Goal: Task Accomplishment & Management: Manage account settings

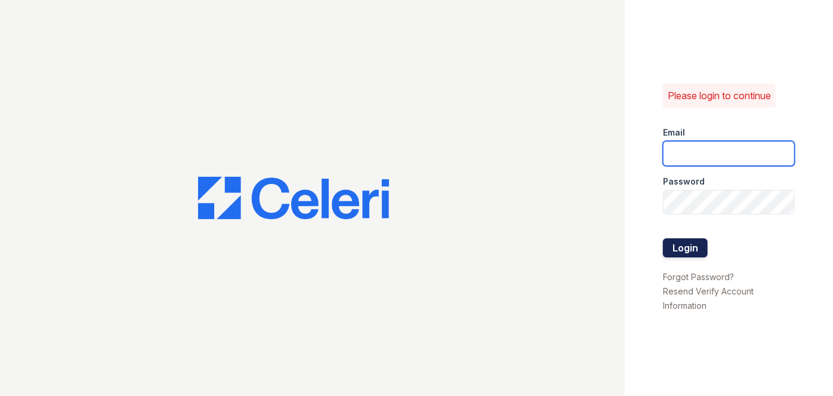
type input "[EMAIL_ADDRESS][PERSON_NAME][DOMAIN_NAME]"
click at [684, 246] on button "Login" at bounding box center [685, 247] width 45 height 19
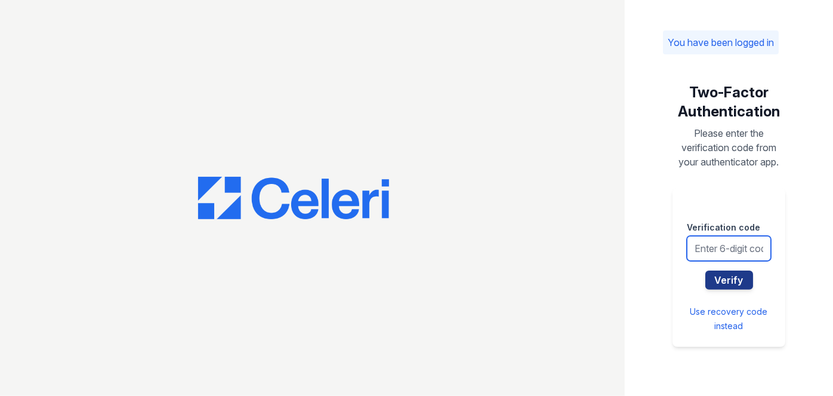
click at [716, 243] on input "text" at bounding box center [729, 248] width 84 height 25
type input "032421"
click at [705, 270] on button "Verify" at bounding box center [729, 279] width 48 height 19
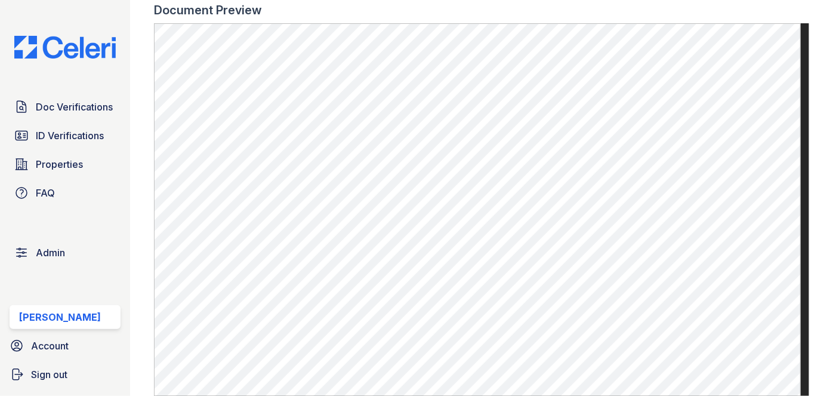
scroll to position [597, 0]
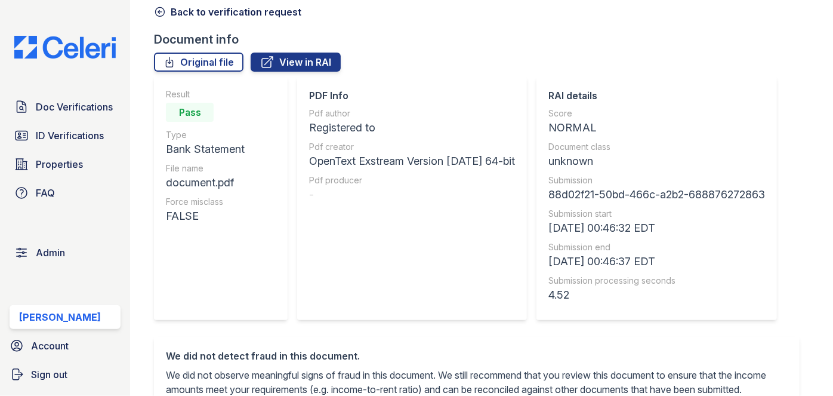
scroll to position [54, 0]
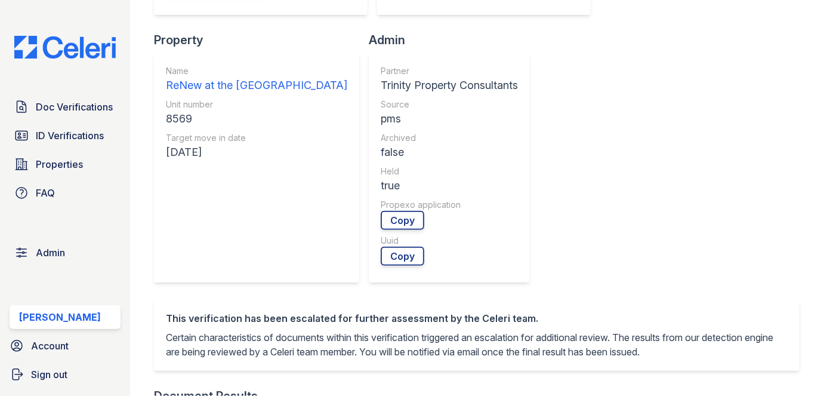
scroll to position [434, 0]
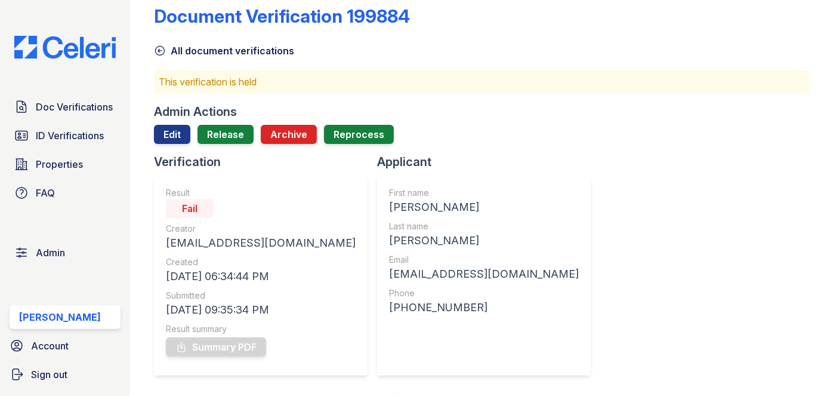
scroll to position [0, 0]
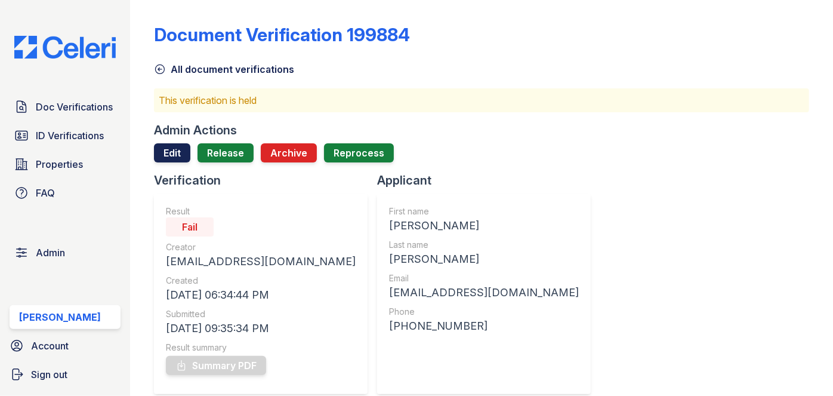
click at [168, 147] on link "Edit" at bounding box center [172, 152] width 36 height 19
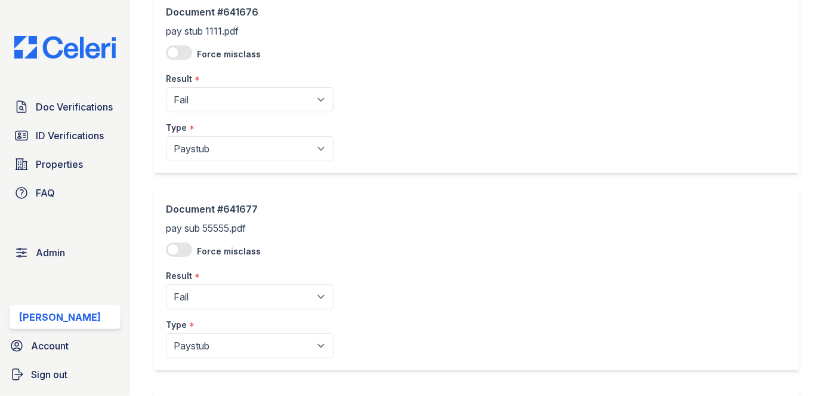
scroll to position [108, 0]
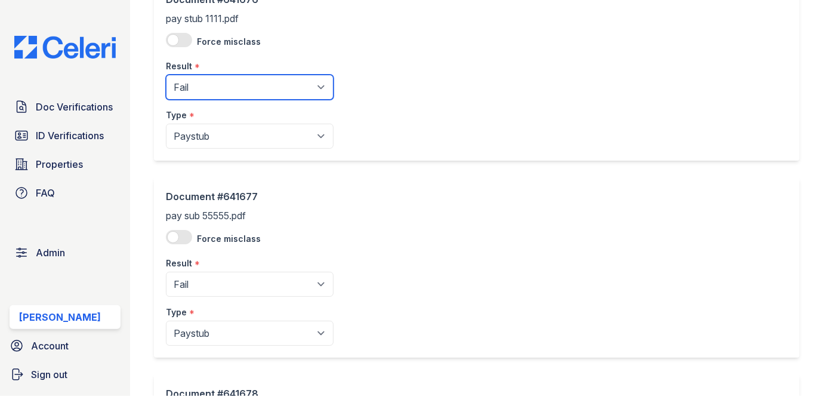
click at [207, 88] on select "Pending Sent Started Processing Pass Fail Caution Error N/A" at bounding box center [250, 87] width 168 height 25
select select "pass"
click at [166, 75] on select "Pending Sent Started Processing Pass Fail Caution Error N/A" at bounding box center [250, 87] width 168 height 25
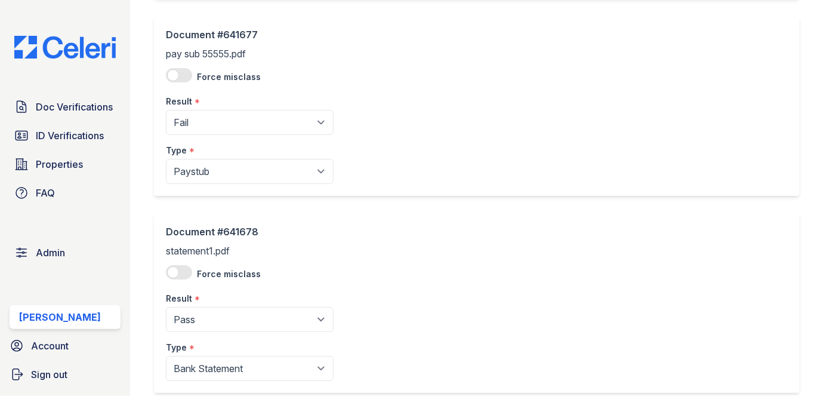
scroll to position [271, 0]
click at [208, 107] on div "Result *" at bounding box center [250, 97] width 168 height 24
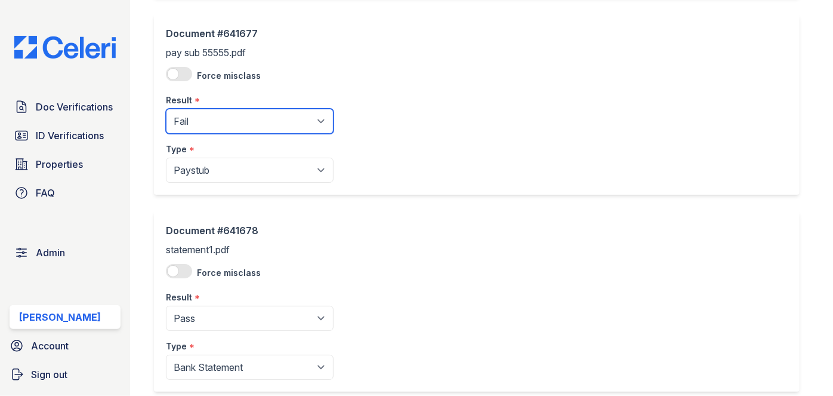
click at [205, 119] on select "Pending Sent Started Processing Pass Fail Caution Error N/A" at bounding box center [250, 121] width 168 height 25
select select "pass"
click at [166, 109] on select "Pending Sent Started Processing Pass Fail Caution Error N/A" at bounding box center [250, 121] width 168 height 25
click at [220, 121] on select "Pending Sent Started Processing Pass Fail Caution Error N/A" at bounding box center [250, 121] width 168 height 25
click at [166, 109] on select "Pending Sent Started Processing Pass Fail Caution Error N/A" at bounding box center [250, 121] width 168 height 25
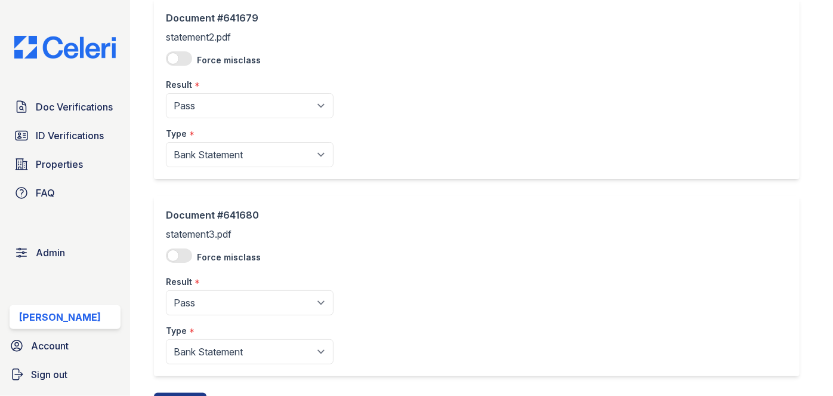
scroll to position [735, 0]
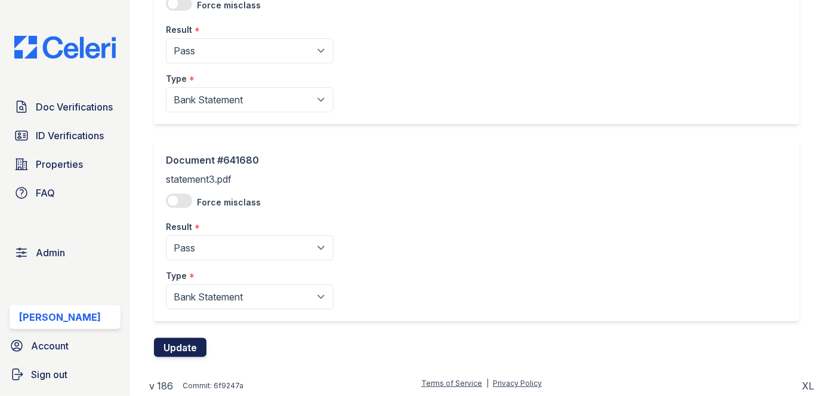
click at [183, 345] on button "Update" at bounding box center [180, 347] width 52 height 19
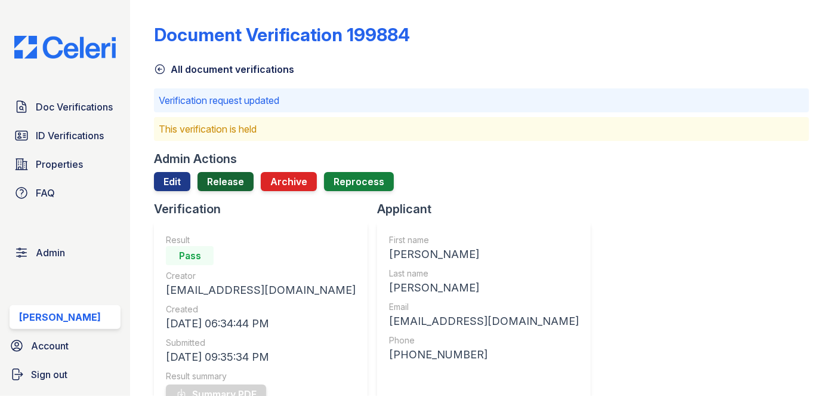
click at [227, 185] on link "Release" at bounding box center [225, 181] width 56 height 19
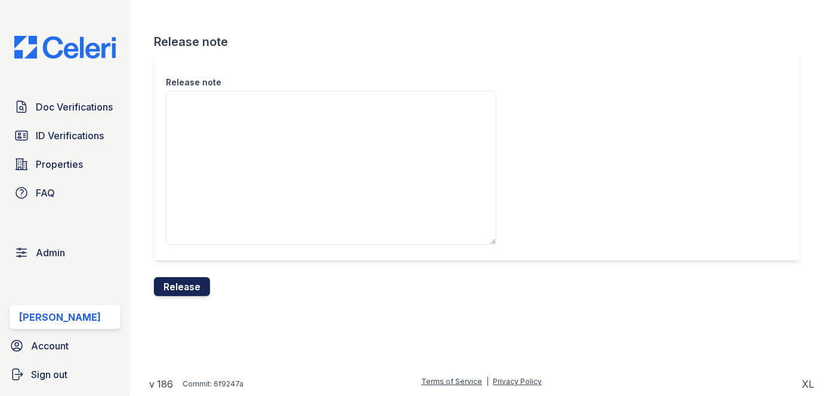
click at [199, 294] on button "Release" at bounding box center [182, 286] width 56 height 19
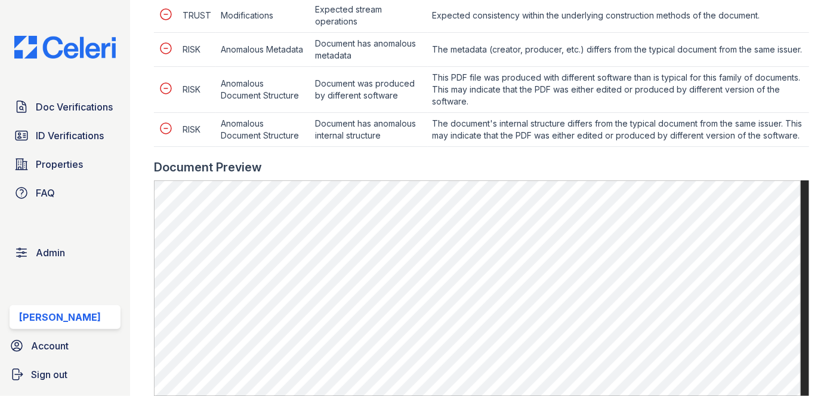
scroll to position [488, 0]
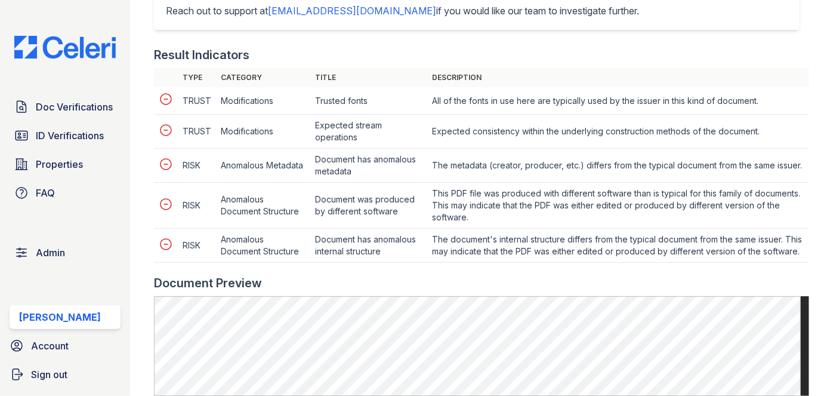
drag, startPoint x: 357, startPoint y: 177, endPoint x: 309, endPoint y: 155, distance: 53.4
click at [309, 155] on tr "RISK Anomalous Metadata Document has anomalous metadata The metadata (creator, …" at bounding box center [481, 166] width 655 height 34
click at [309, 155] on td "Anomalous Metadata" at bounding box center [263, 166] width 94 height 34
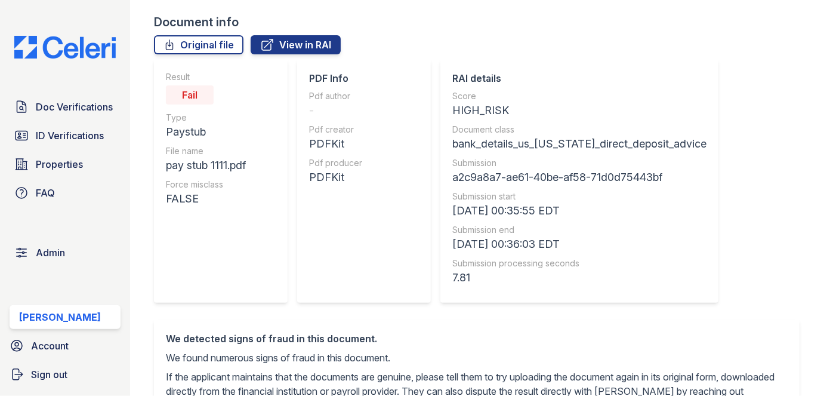
scroll to position [0, 0]
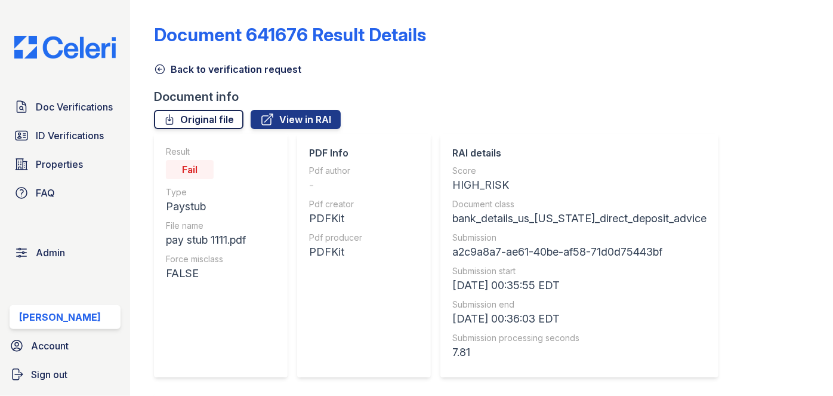
click at [221, 119] on link "Original file" at bounding box center [198, 119] width 89 height 19
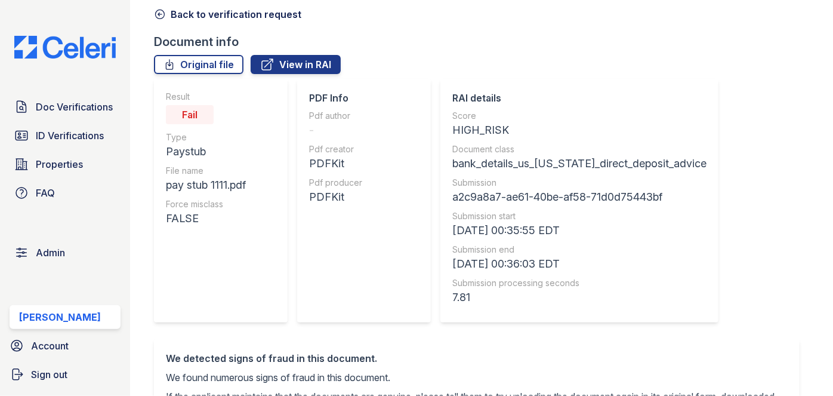
scroll to position [54, 0]
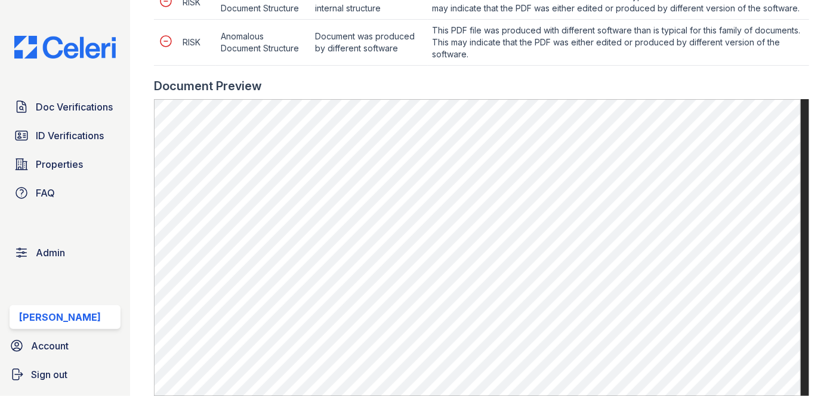
scroll to position [759, 0]
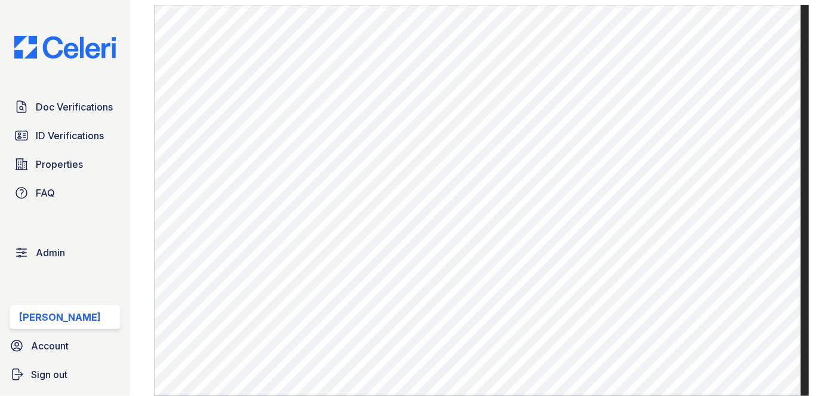
scroll to position [597, 0]
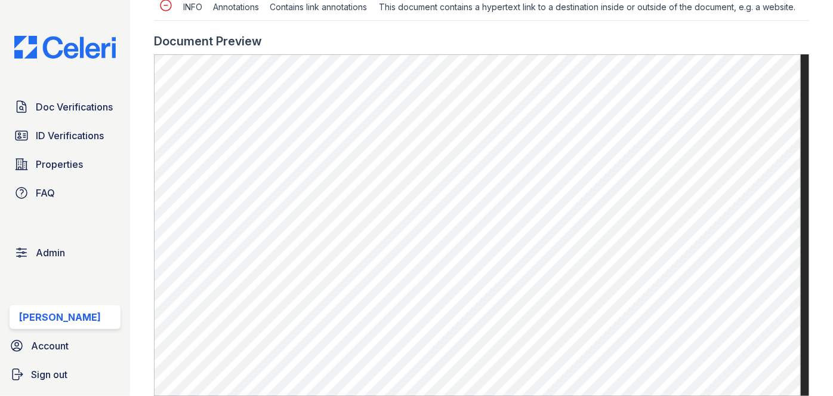
scroll to position [575, 0]
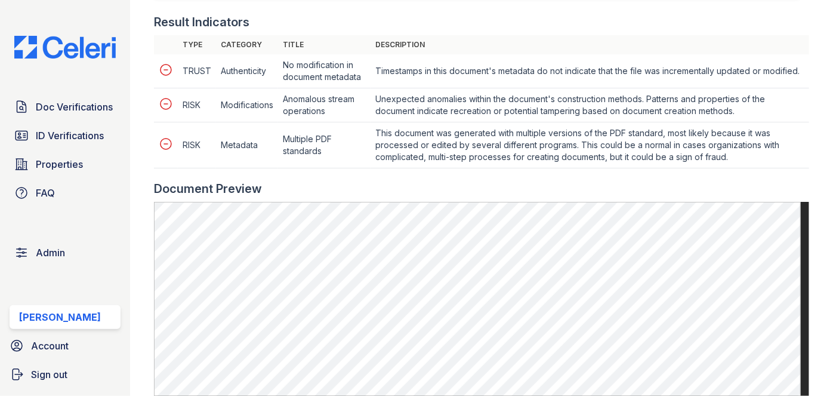
scroll to position [542, 0]
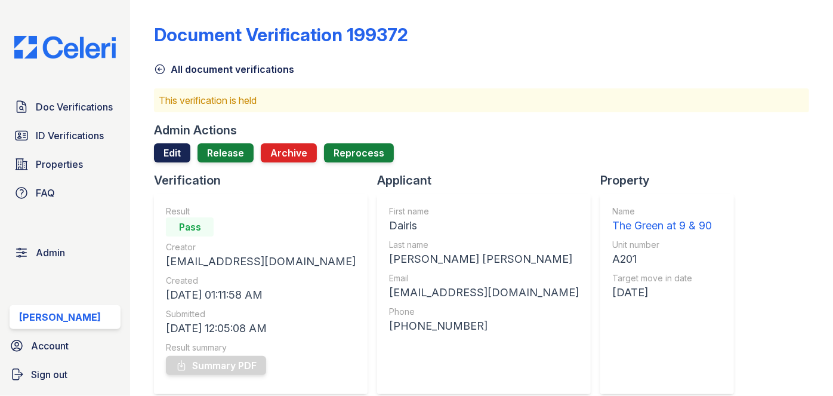
click at [156, 147] on link "Edit" at bounding box center [172, 152] width 36 height 19
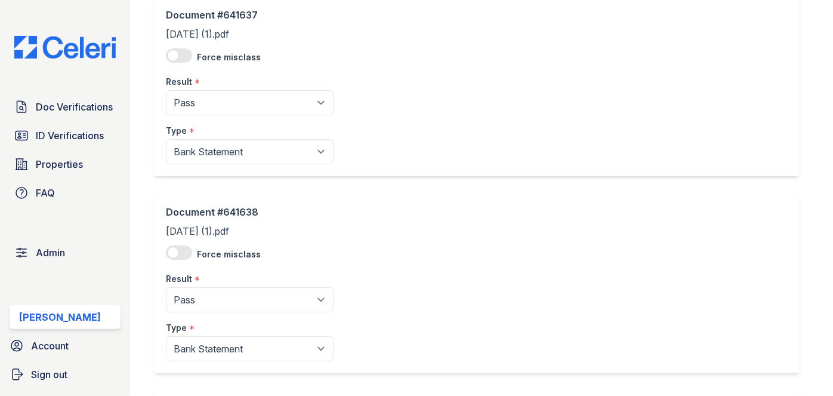
scroll to position [325, 0]
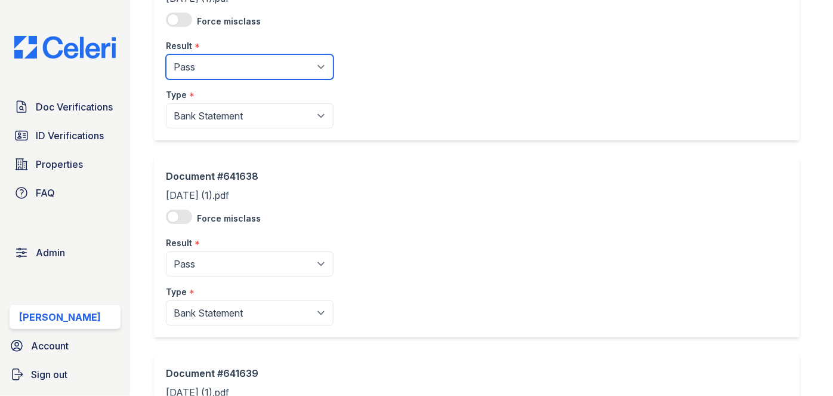
click at [200, 66] on select "Pending Sent Started Processing Pass Fail Caution Error N/A" at bounding box center [250, 66] width 168 height 25
select select "caution"
click at [166, 54] on select "Pending Sent Started Processing Pass Fail Caution Error N/A" at bounding box center [250, 66] width 168 height 25
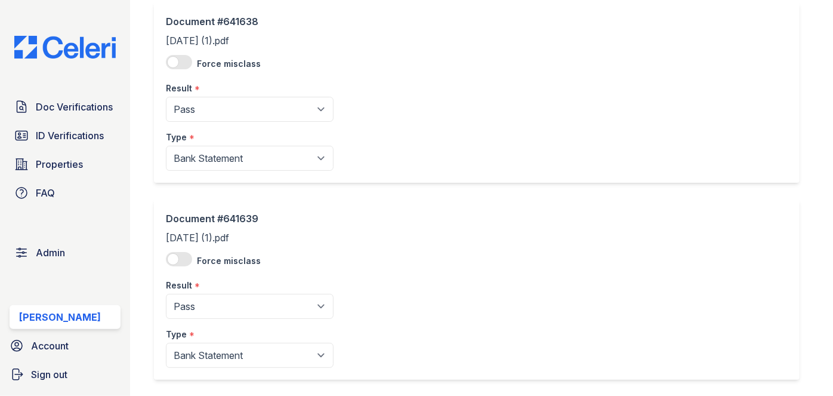
scroll to position [488, 0]
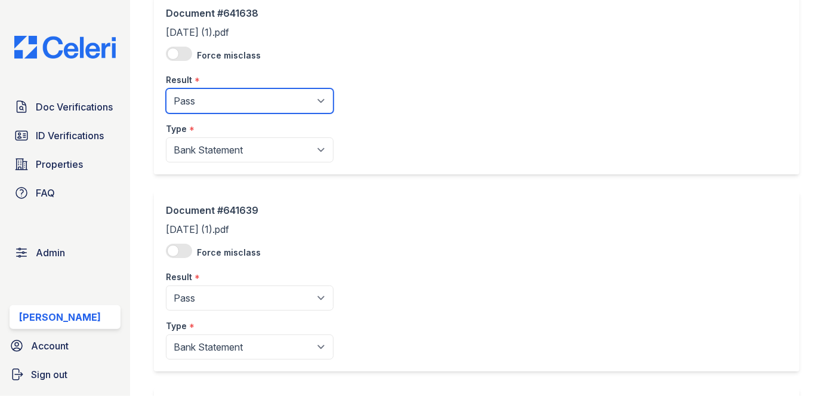
click at [213, 91] on select "Pending Sent Started Processing Pass Fail Caution Error N/A" at bounding box center [250, 100] width 168 height 25
select select "caution"
click at [166, 88] on select "Pending Sent Started Processing Pass Fail Caution Error N/A" at bounding box center [250, 100] width 168 height 25
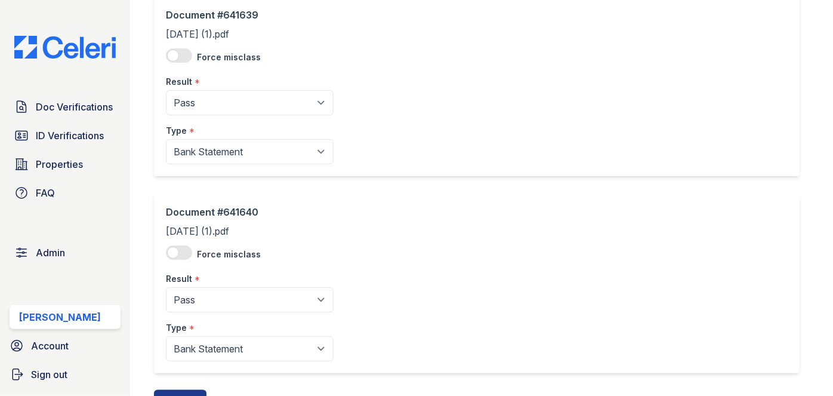
scroll to position [735, 0]
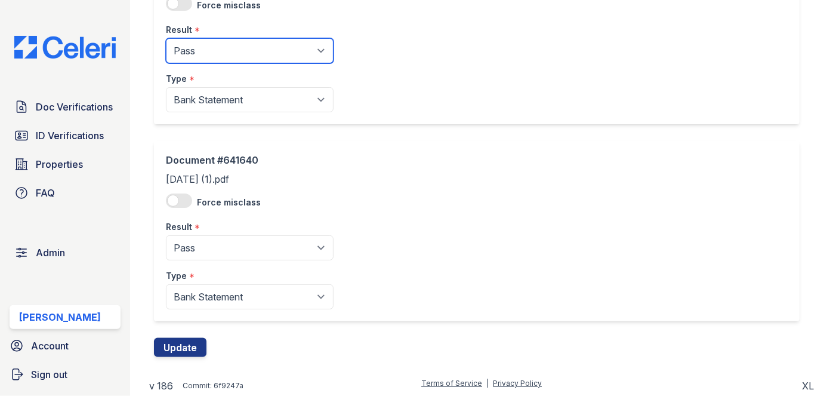
click at [218, 49] on select "Pending Sent Started Processing Pass Fail Caution Error N/A" at bounding box center [250, 50] width 168 height 25
select select "caution"
click at [166, 38] on select "Pending Sent Started Processing Pass Fail Caution Error N/A" at bounding box center [250, 50] width 168 height 25
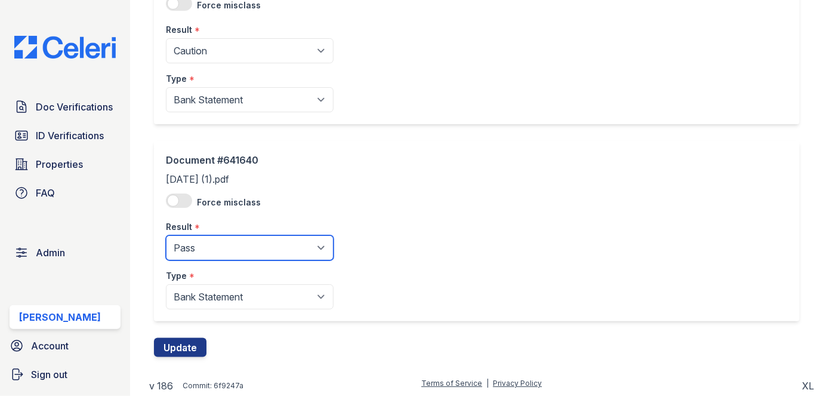
drag, startPoint x: 197, startPoint y: 243, endPoint x: 200, endPoint y: 237, distance: 7.0
click at [198, 243] on select "Pending Sent Started Processing Pass Fail Caution Error N/A" at bounding box center [250, 247] width 168 height 25
select select "caution"
click at [166, 235] on select "Pending Sent Started Processing Pass Fail Caution Error N/A" at bounding box center [250, 247] width 168 height 25
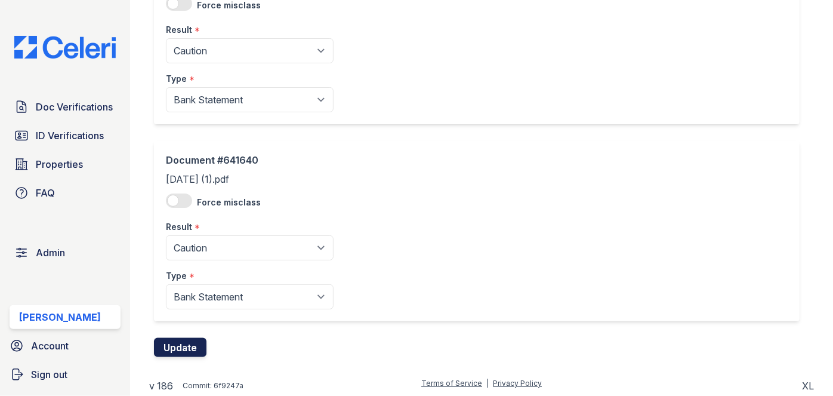
click at [191, 341] on button "Update" at bounding box center [180, 347] width 52 height 19
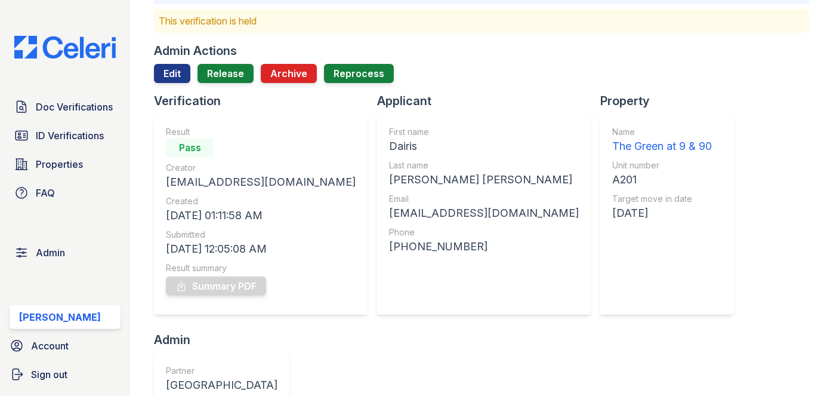
scroll to position [54, 0]
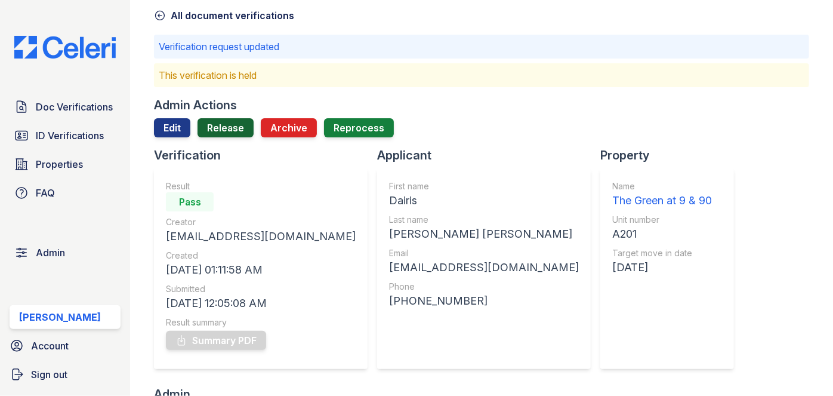
click at [227, 126] on link "Release" at bounding box center [225, 127] width 56 height 19
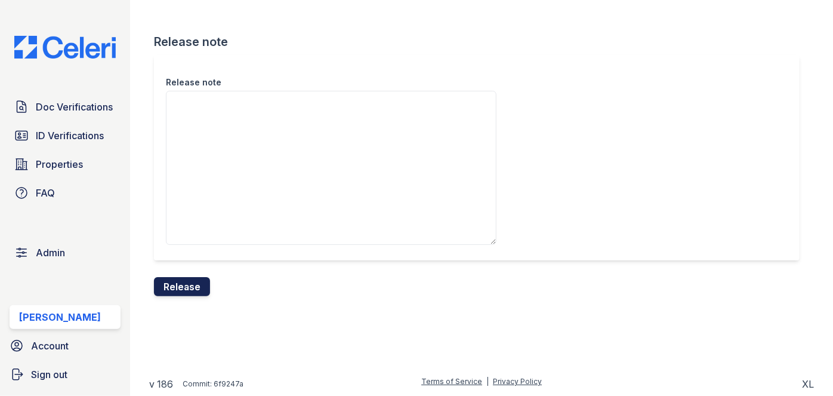
click at [200, 285] on button "Release" at bounding box center [182, 286] width 56 height 19
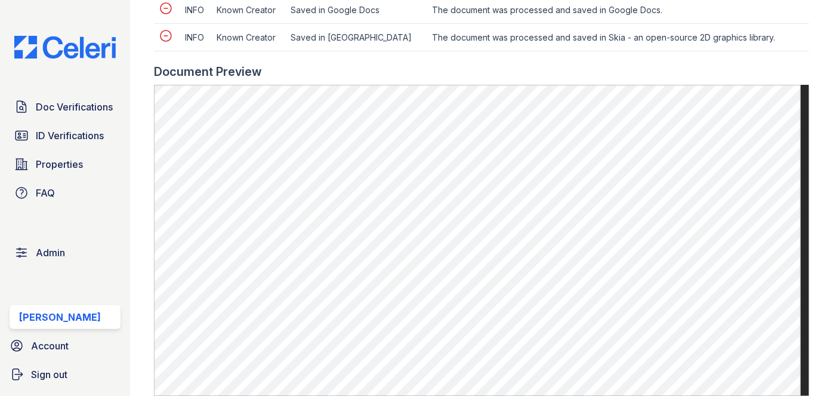
scroll to position [542, 0]
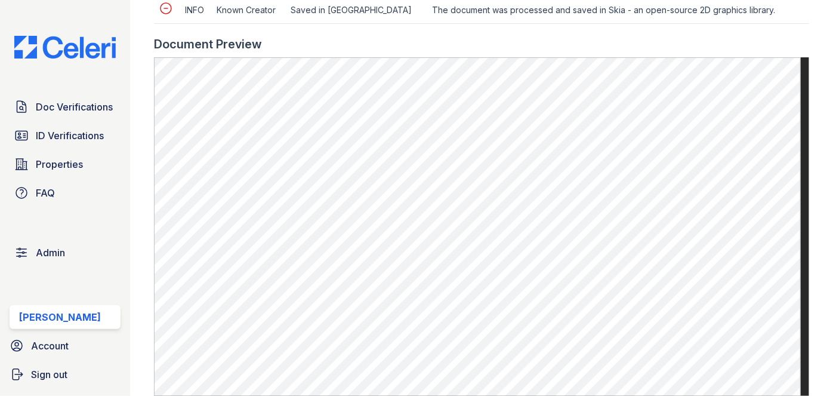
scroll to position [597, 0]
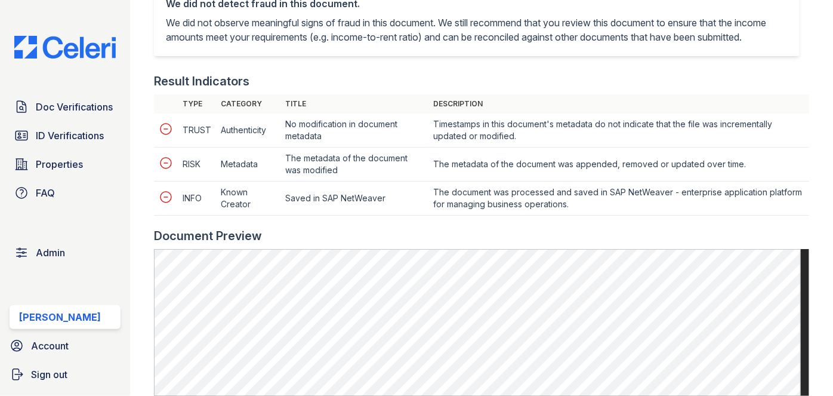
scroll to position [434, 0]
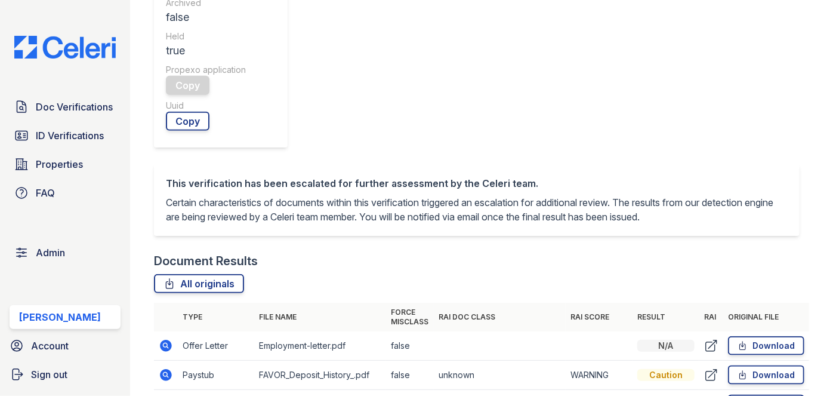
scroll to position [488, 0]
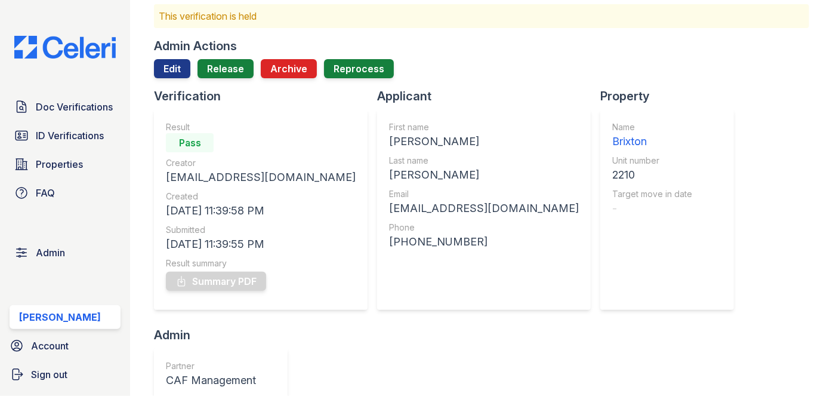
scroll to position [0, 0]
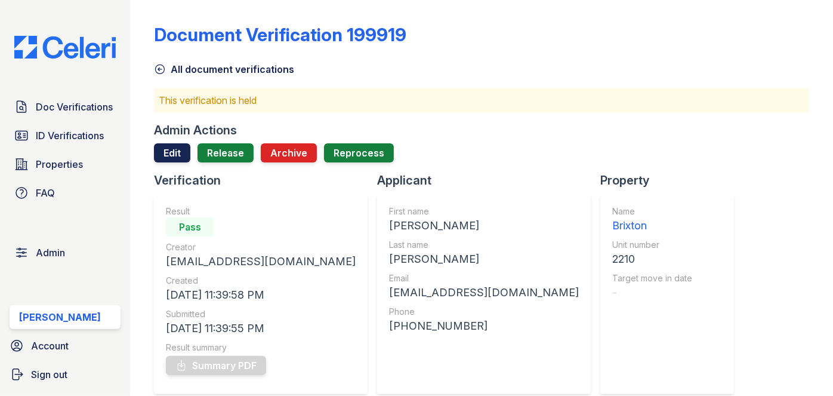
click at [181, 161] on link "Edit" at bounding box center [172, 152] width 36 height 19
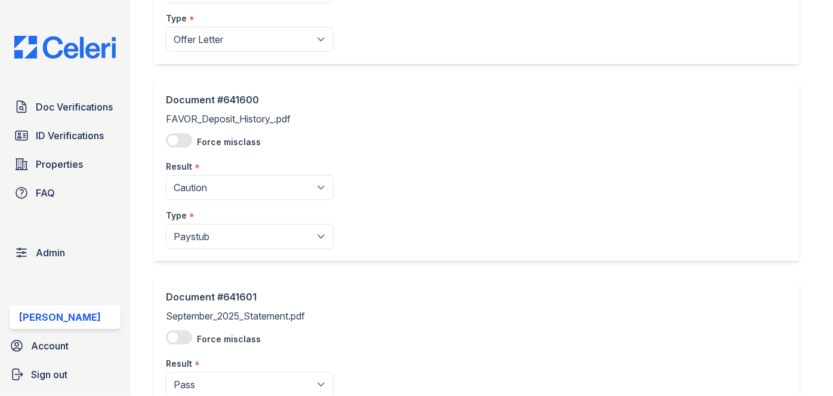
scroll to position [217, 0]
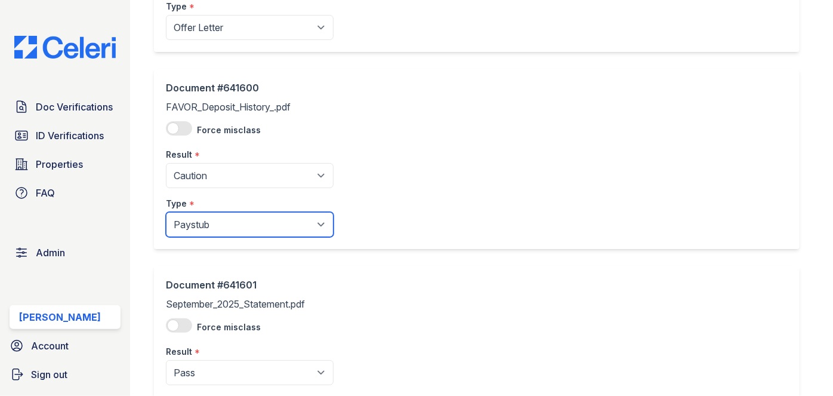
click at [297, 220] on select "Paystub Bank Statement Offer Letter Tax Documents Benefit Award Letter Investme…" at bounding box center [250, 224] width 168 height 25
click at [224, 223] on select "Paystub Bank Statement Offer Letter Tax Documents Benefit Award Letter Investme…" at bounding box center [250, 224] width 168 height 25
select select "other"
click at [166, 212] on select "Paystub Bank Statement Offer Letter Tax Documents Benefit Award Letter Investme…" at bounding box center [250, 224] width 168 height 25
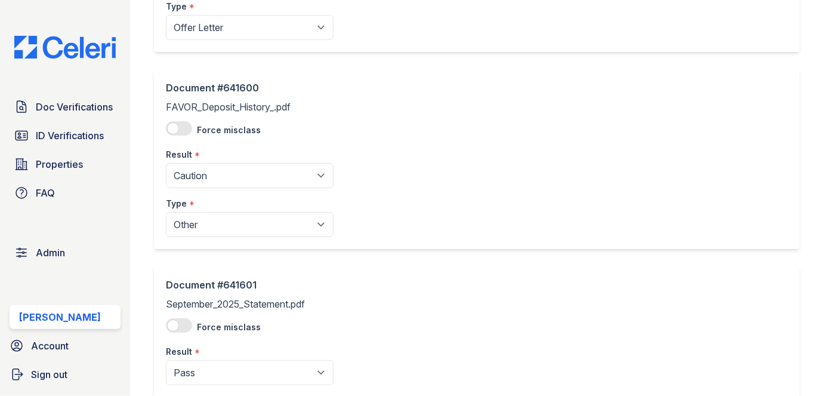
click at [206, 353] on div "Result *" at bounding box center [250, 348] width 168 height 24
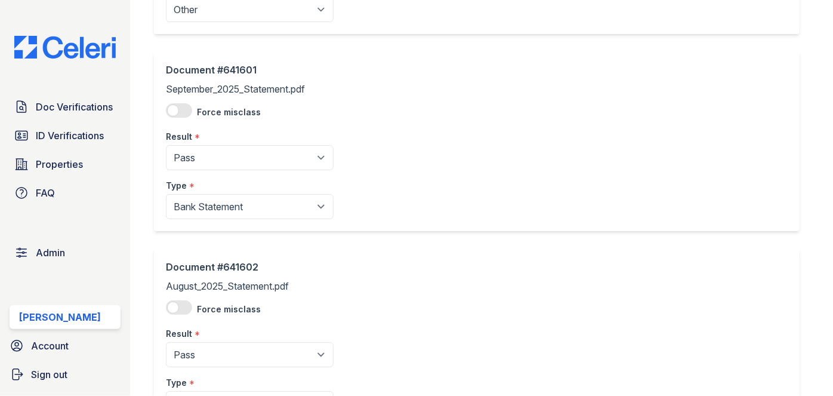
scroll to position [434, 0]
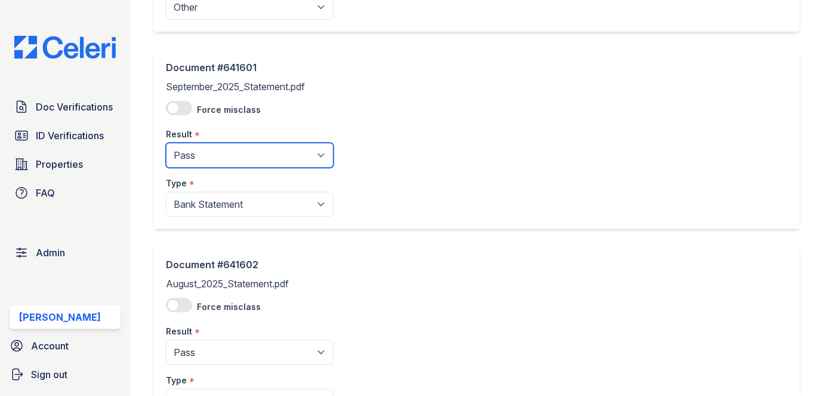
click at [257, 156] on select "Pending Sent Started Processing Pass Fail Caution Error N/A" at bounding box center [250, 155] width 168 height 25
select select "caution"
click at [166, 143] on select "Pending Sent Started Processing Pass Fail Caution Error N/A" at bounding box center [250, 155] width 168 height 25
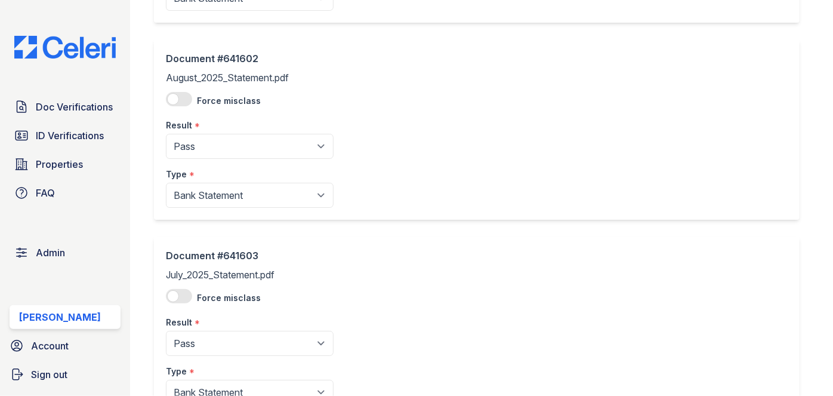
scroll to position [650, 0]
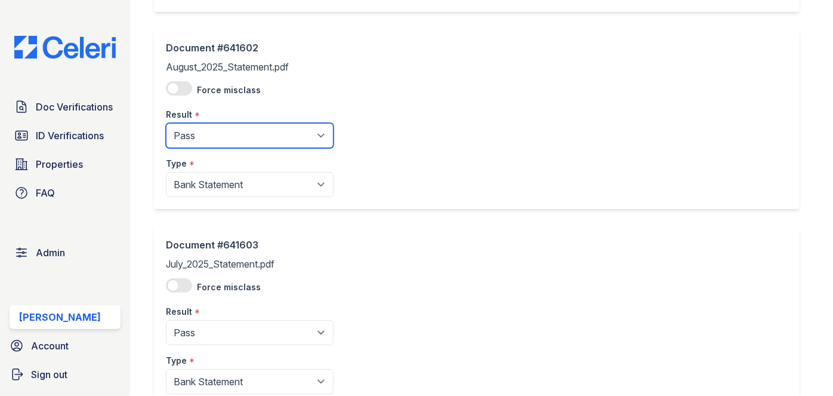
click at [242, 135] on select "Pending Sent Started Processing Pass Fail Caution Error N/A" at bounding box center [250, 135] width 168 height 25
select select "caution"
click at [166, 123] on select "Pending Sent Started Processing Pass Fail Caution Error N/A" at bounding box center [250, 135] width 168 height 25
drag, startPoint x: 237, startPoint y: 145, endPoint x: 200, endPoint y: 261, distance: 121.3
click at [200, 261] on div "Document #641603 July_2025_Statement.pdf Force misclass Result * Pending Sent S…" at bounding box center [250, 315] width 168 height 156
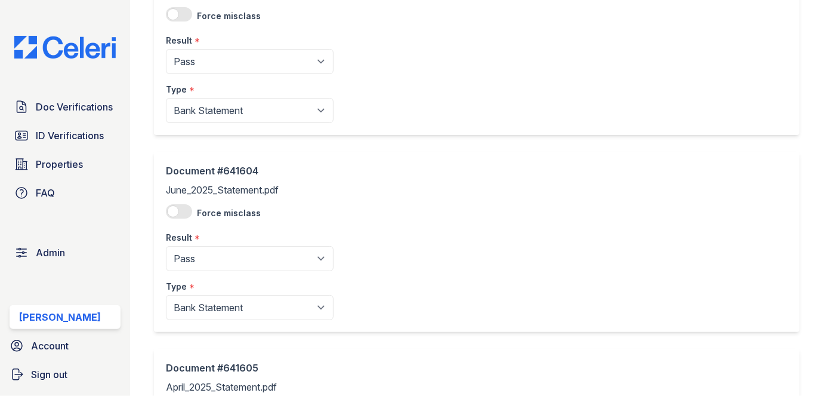
scroll to position [922, 0]
click at [235, 54] on select "Pending Sent Started Processing Pass Fail Caution Error N/A" at bounding box center [250, 60] width 168 height 25
select select "caution"
click at [166, 48] on select "Pending Sent Started Processing Pass Fail Caution Error N/A" at bounding box center [250, 60] width 168 height 25
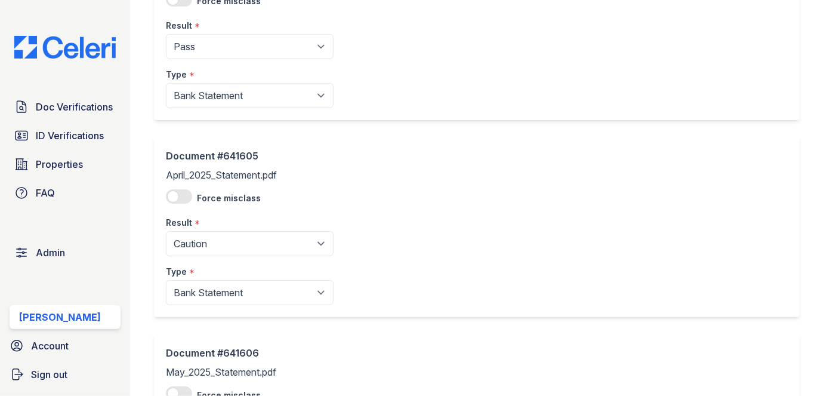
scroll to position [1139, 0]
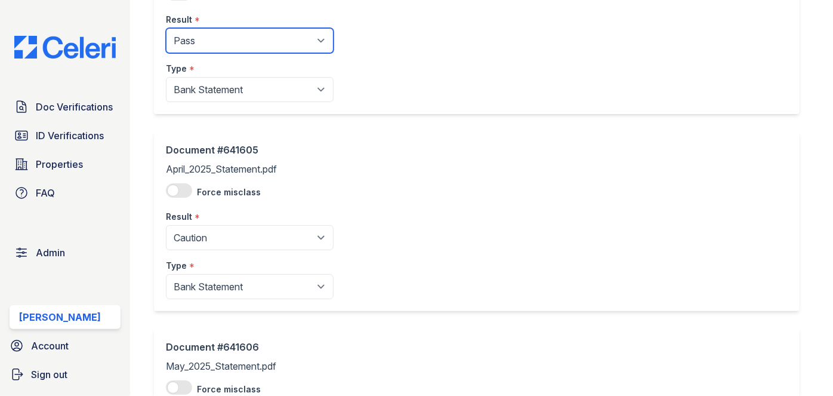
click at [232, 38] on select "Pending Sent Started Processing Pass Fail Caution Error N/A" at bounding box center [250, 40] width 168 height 25
select select "caution"
click at [166, 28] on select "Pending Sent Started Processing Pass Fail Caution Error N/A" at bounding box center [250, 40] width 168 height 25
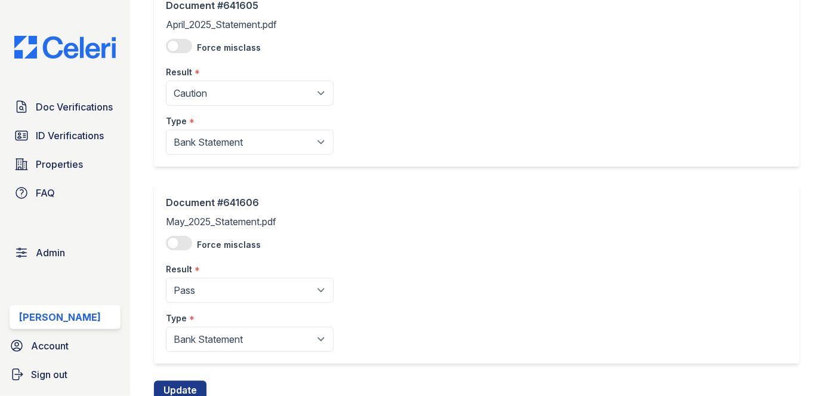
scroll to position [1301, 0]
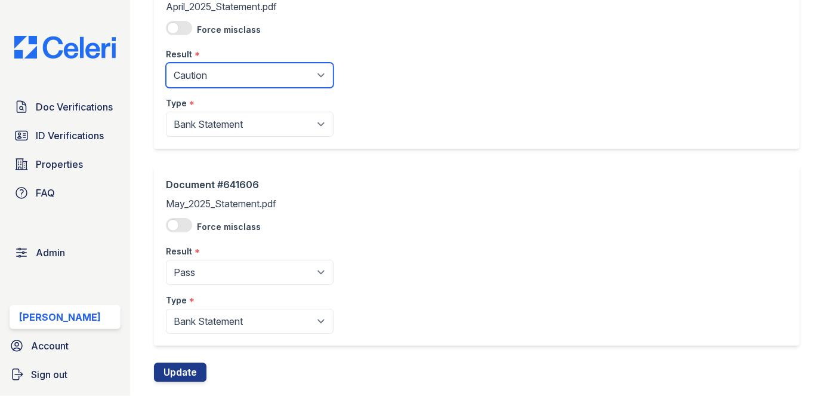
click at [223, 70] on select "Pending Sent Started Processing Pass Fail Caution Error N/A" at bounding box center [250, 75] width 168 height 25
click at [166, 63] on select "Pending Sent Started Processing Pass Fail Caution Error N/A" at bounding box center [250, 75] width 168 height 25
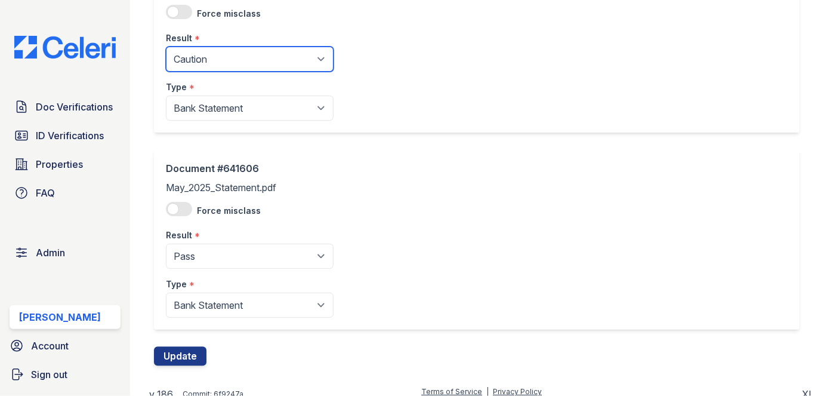
scroll to position [1324, 0]
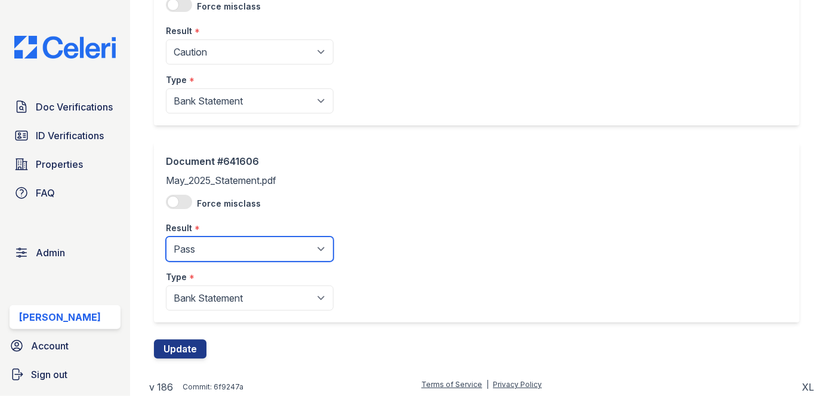
click at [231, 237] on select "Pending Sent Started Processing Pass Fail Caution Error N/A" at bounding box center [250, 248] width 168 height 25
select select "caution"
click at [166, 236] on select "Pending Sent Started Processing Pass Fail Caution Error N/A" at bounding box center [250, 248] width 168 height 25
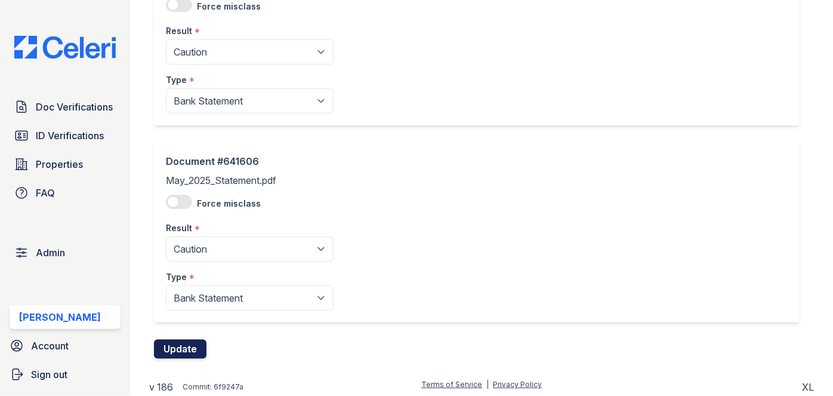
click at [189, 342] on button "Update" at bounding box center [180, 348] width 52 height 19
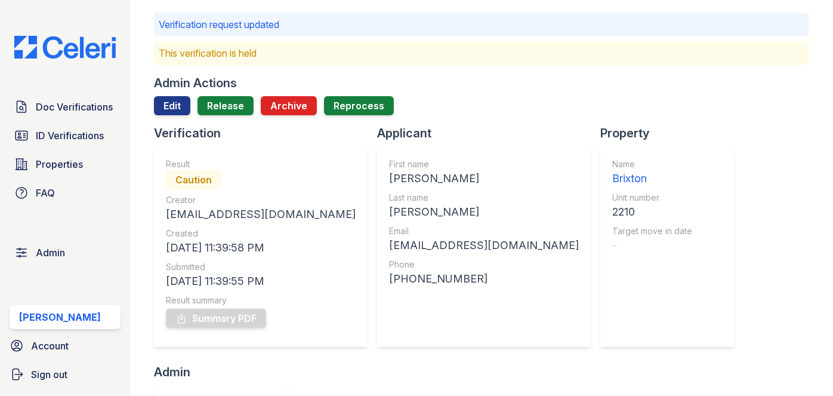
scroll to position [54, 0]
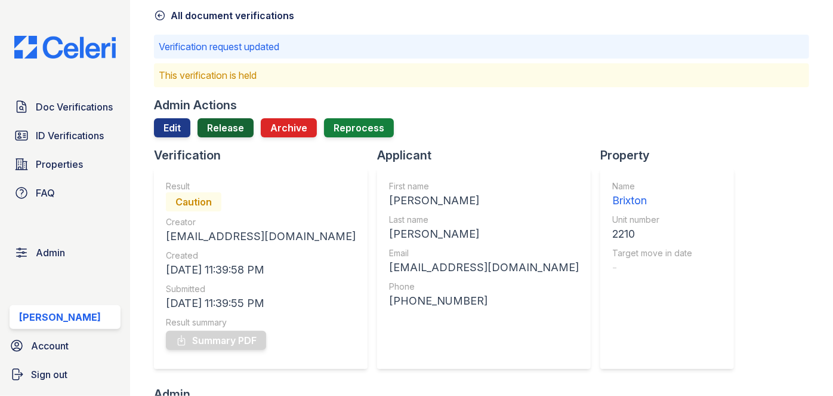
click at [230, 123] on link "Release" at bounding box center [225, 127] width 56 height 19
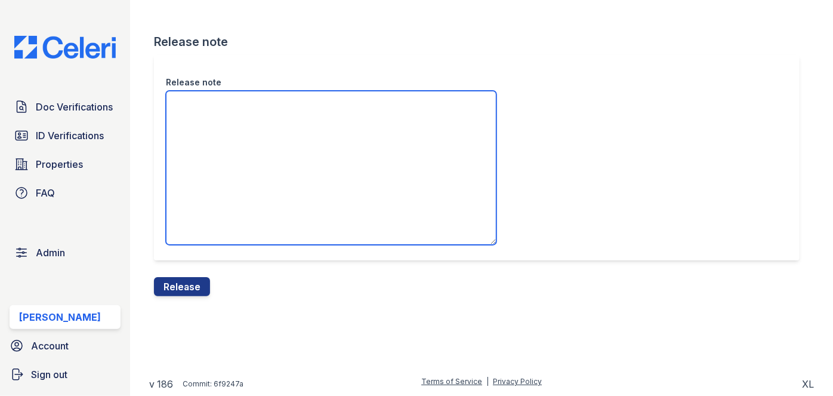
click at [243, 157] on textarea "Release note" at bounding box center [331, 168] width 330 height 154
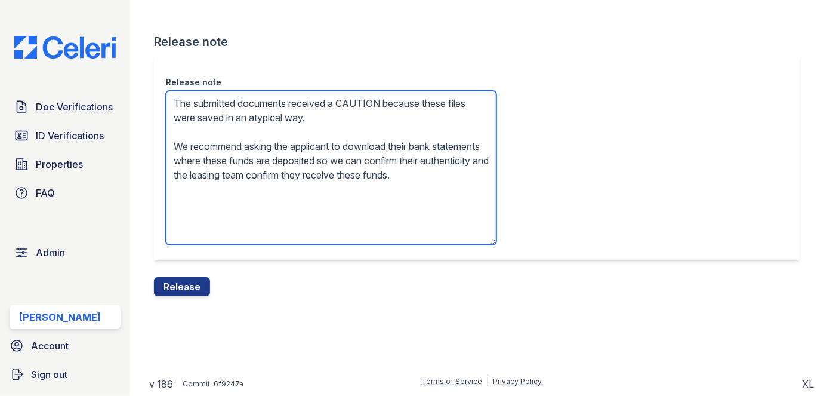
drag, startPoint x: 230, startPoint y: 162, endPoint x: 163, endPoint y: 91, distance: 97.5
click at [163, 93] on div "Release note The submitted documents received a CAUTION because these files wer…" at bounding box center [476, 157] width 645 height 205
type textarea "The submitted documents received a CAUTION because these files were scanned. We…"
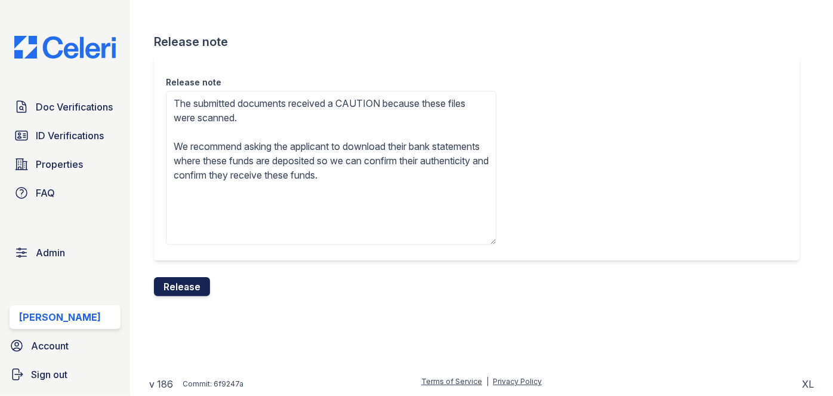
click at [186, 283] on button "Release" at bounding box center [182, 286] width 56 height 19
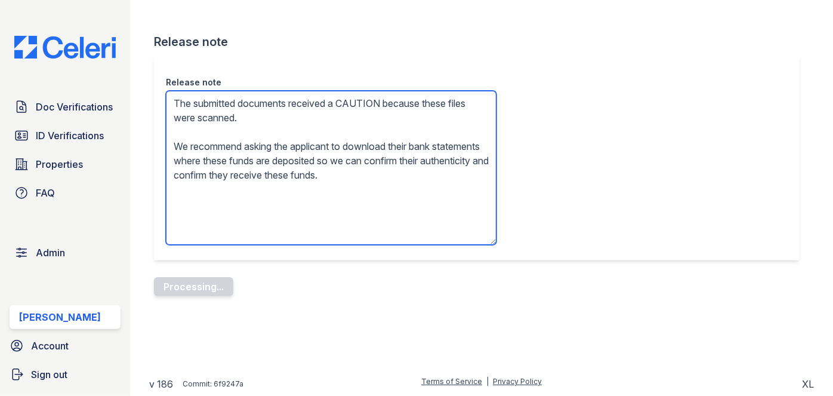
click at [300, 151] on textarea "The submitted documents received a CAUTION because these files were scanned. We…" at bounding box center [331, 168] width 330 height 154
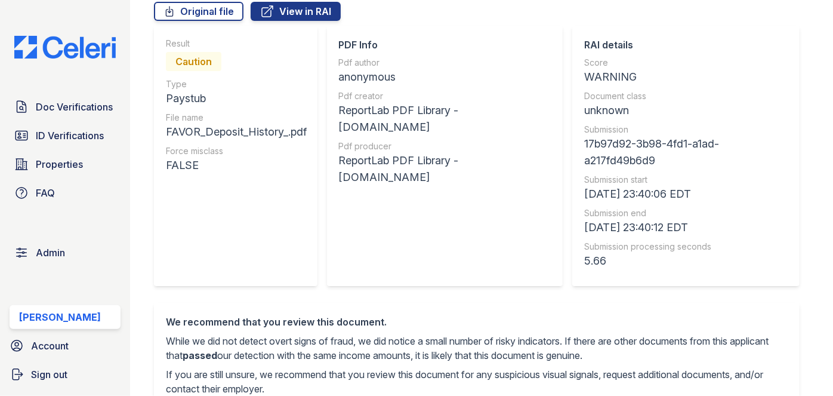
scroll to position [54, 0]
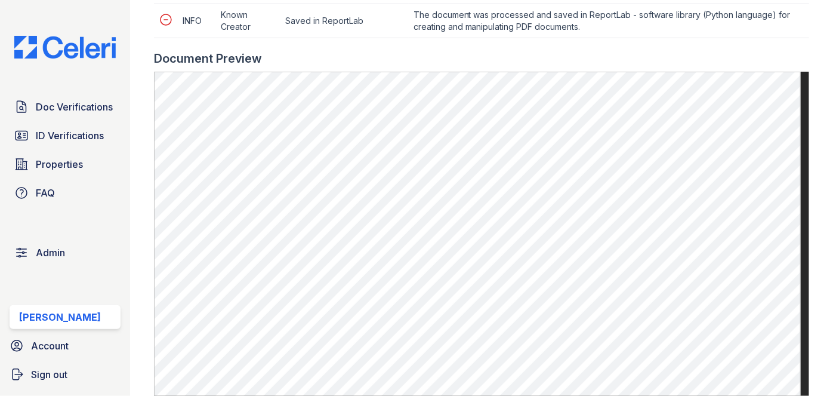
scroll to position [867, 0]
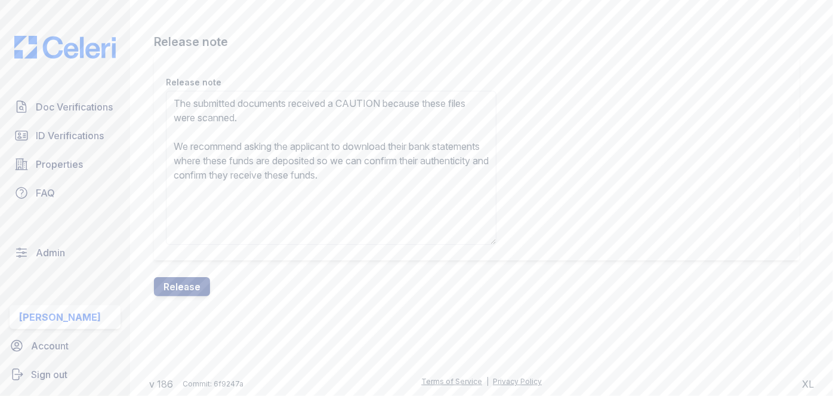
drag, startPoint x: 0, startPoint y: 0, endPoint x: 272, endPoint y: 161, distance: 316.1
click at [272, 161] on textarea "The submitted documents received a CAUTION because these files were scanned. We…" at bounding box center [331, 168] width 330 height 154
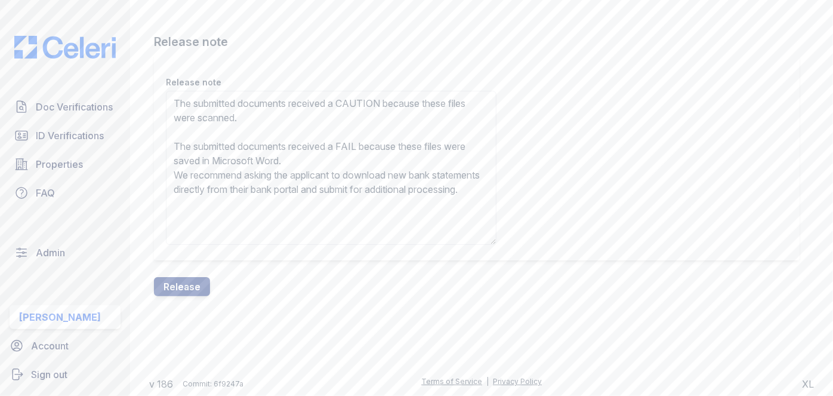
click at [272, 161] on textarea "The submitted documents received a CAUTION because these files were scanned. Th…" at bounding box center [331, 168] width 330 height 154
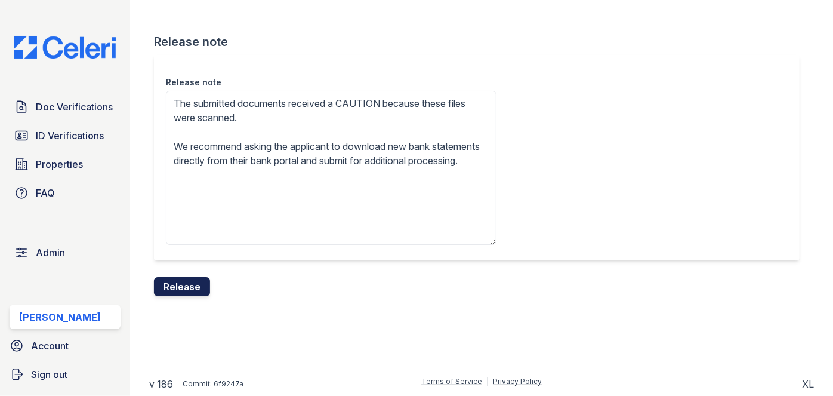
type textarea "The submitted documents received a CAUTION because these files were scanned. We…"
click at [194, 284] on button "Release" at bounding box center [182, 286] width 56 height 19
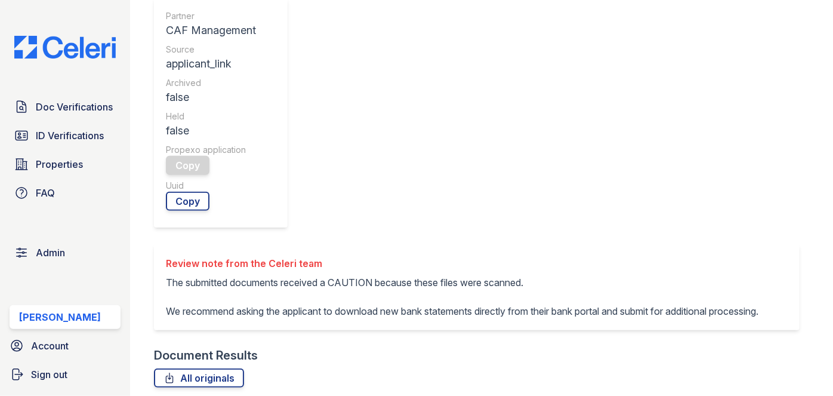
scroll to position [542, 0]
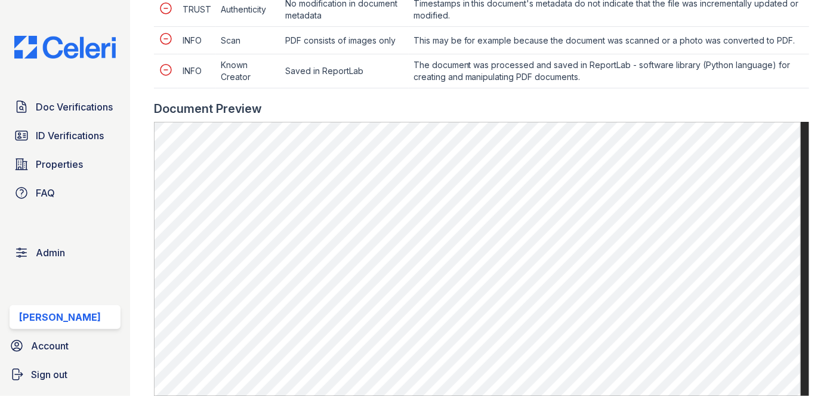
scroll to position [650, 0]
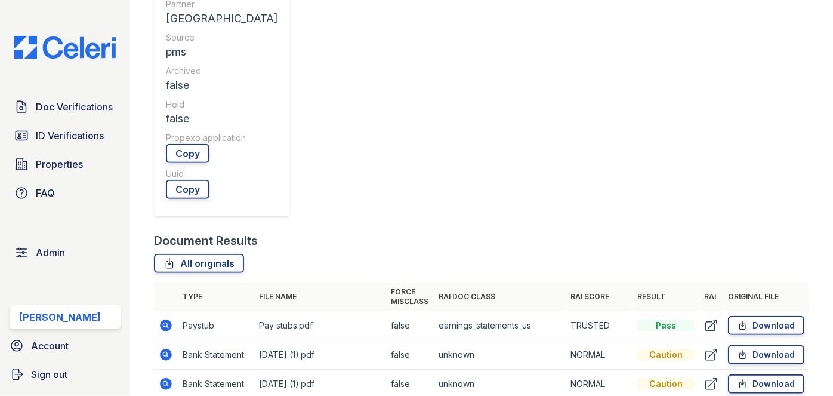
scroll to position [488, 0]
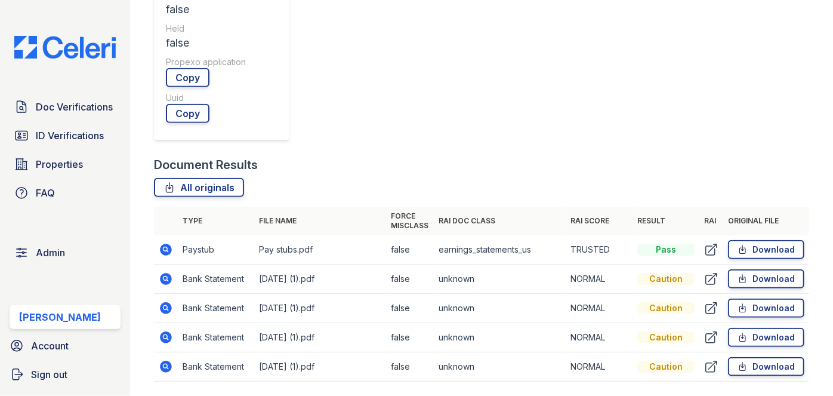
click at [167, 302] on icon at bounding box center [166, 308] width 12 height 12
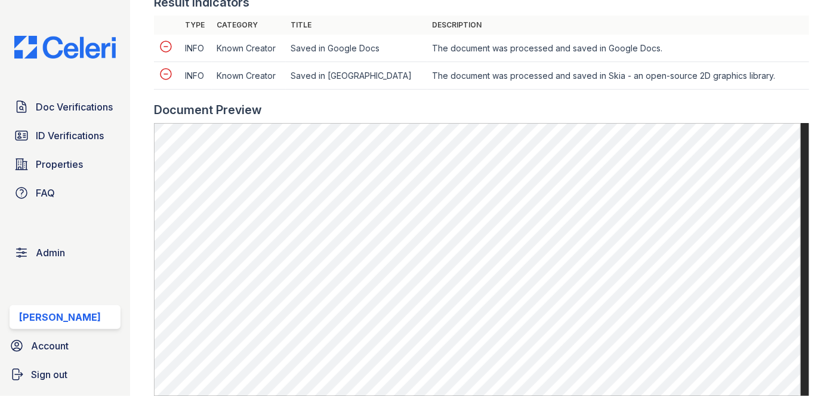
scroll to position [542, 0]
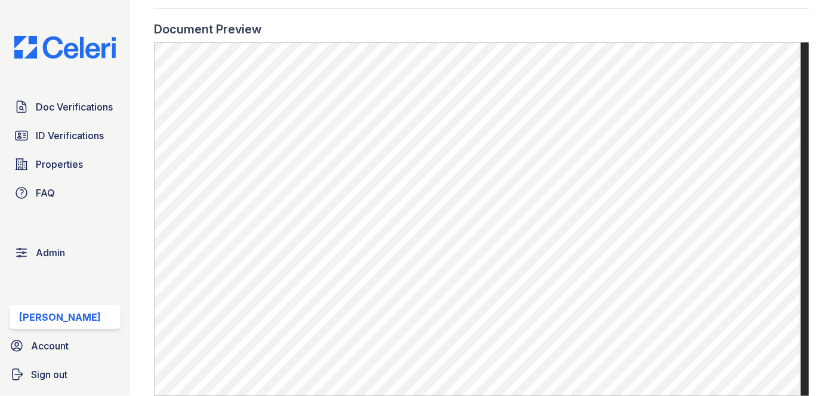
scroll to position [488, 0]
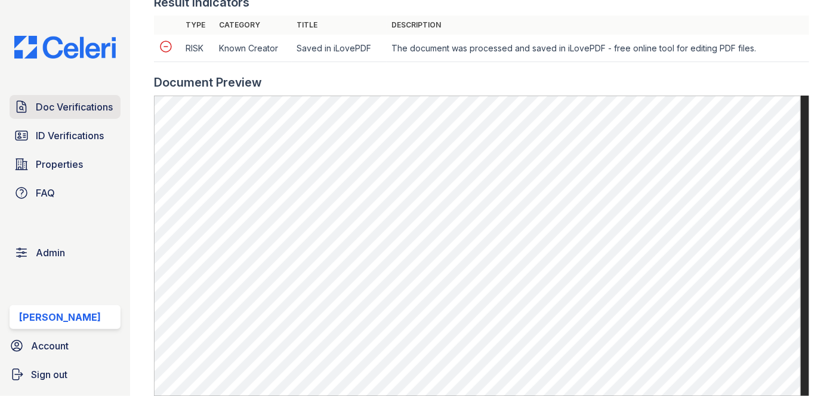
click at [44, 101] on span "Doc Verifications" at bounding box center [74, 107] width 77 height 14
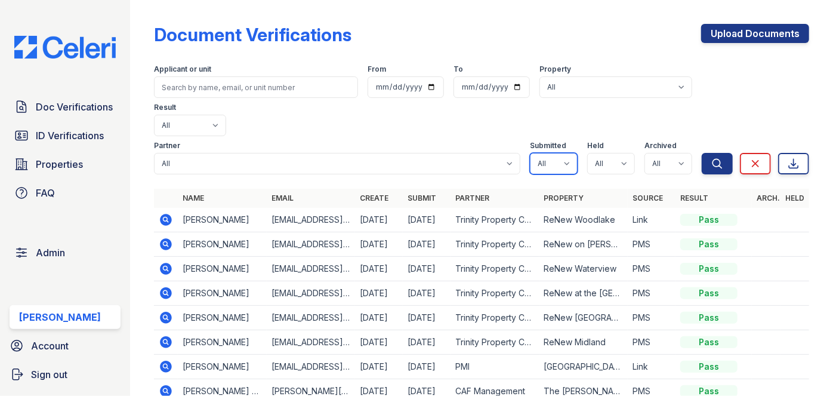
click at [557, 153] on select "All true false" at bounding box center [554, 163] width 48 height 21
select select "true"
click at [530, 153] on select "All true false" at bounding box center [554, 163] width 48 height 21
click at [609, 153] on select "All true false" at bounding box center [611, 163] width 48 height 21
select select "true"
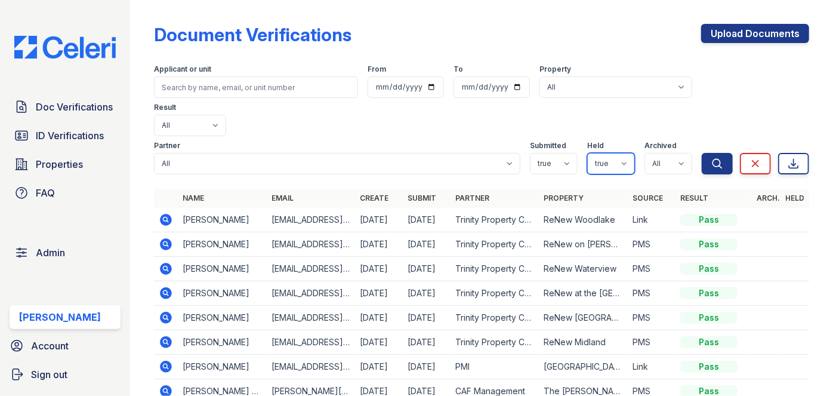
click at [587, 153] on select "All true false" at bounding box center [611, 163] width 48 height 21
drag, startPoint x: 662, startPoint y: 128, endPoint x: 664, endPoint y: 135, distance: 7.4
click at [663, 153] on select "All true false" at bounding box center [668, 163] width 48 height 21
select select "false"
click at [644, 153] on select "All true false" at bounding box center [668, 163] width 48 height 21
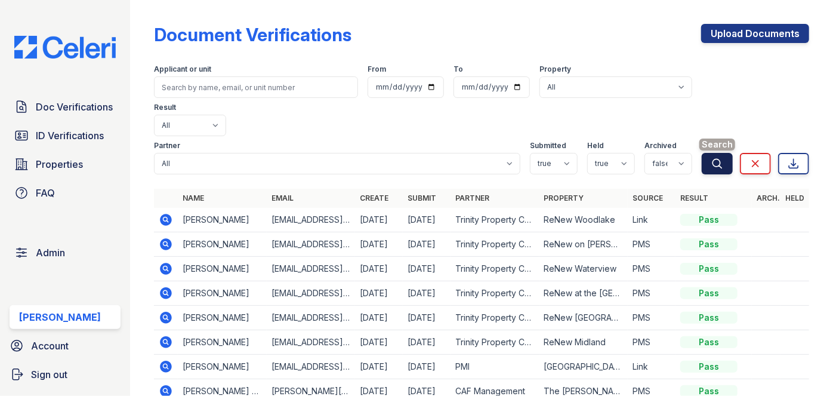
click at [702, 153] on button "Search" at bounding box center [717, 163] width 31 height 21
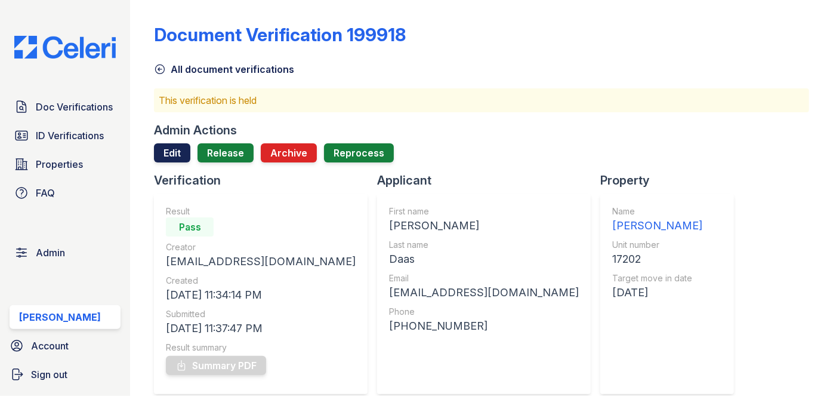
click at [168, 150] on link "Edit" at bounding box center [172, 152] width 36 height 19
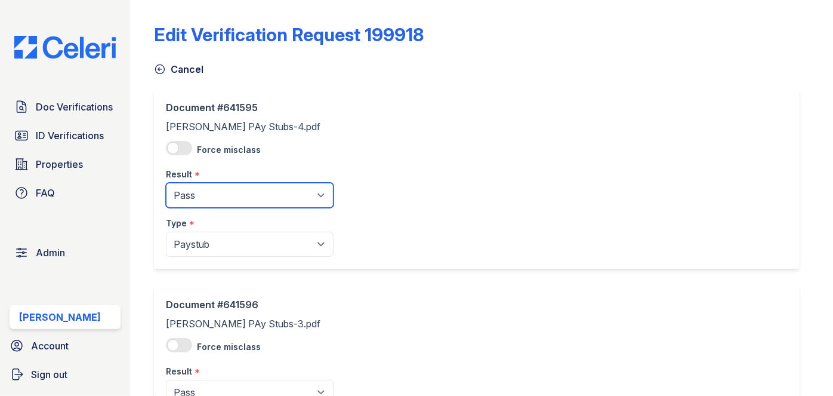
click at [220, 201] on select "Pending Sent Started Processing Pass Fail Caution Error N/A" at bounding box center [250, 195] width 168 height 25
select select "caution"
click at [166, 183] on select "Pending Sent Started Processing Pass Fail Caution Error N/A" at bounding box center [250, 195] width 168 height 25
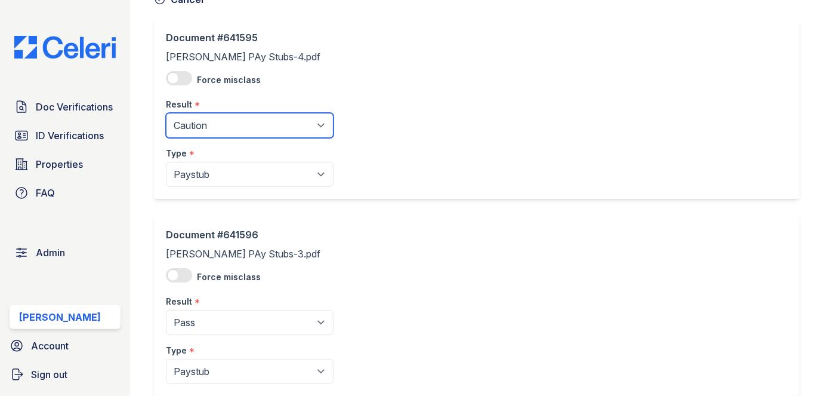
scroll to position [162, 0]
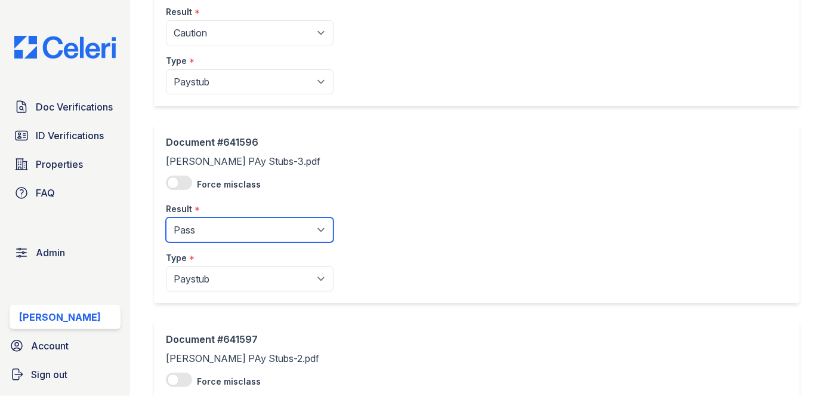
drag, startPoint x: 210, startPoint y: 230, endPoint x: 210, endPoint y: 248, distance: 17.9
click at [210, 230] on select "Pending Sent Started Processing Pass Fail Caution Error N/A" at bounding box center [250, 229] width 168 height 25
select select "caution"
click at [166, 217] on select "Pending Sent Started Processing Pass Fail Caution Error N/A" at bounding box center [250, 229] width 168 height 25
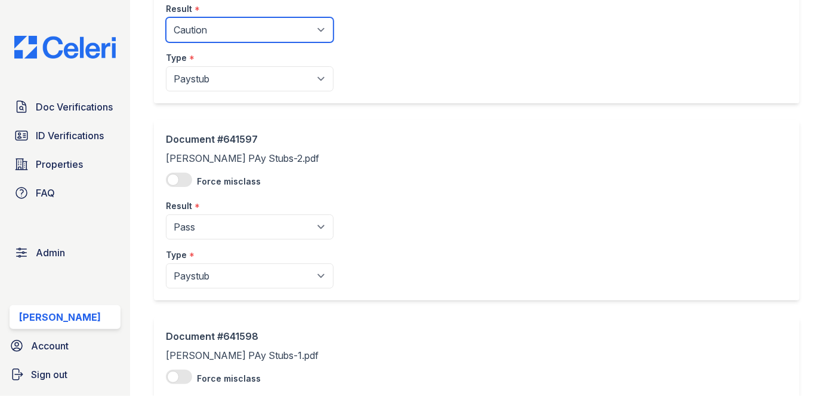
scroll to position [379, 0]
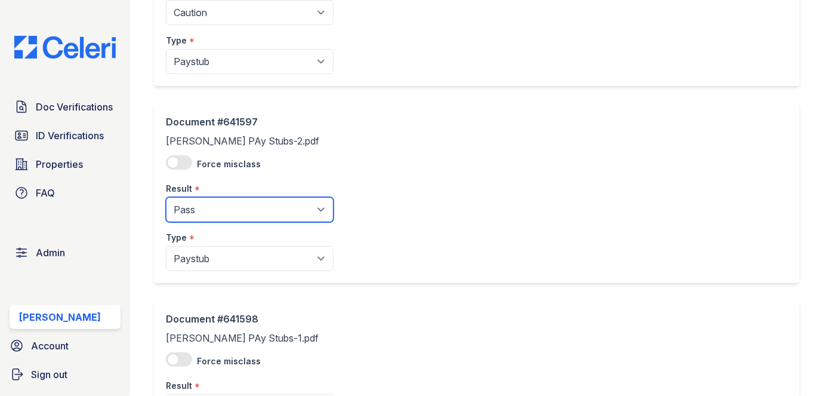
click at [211, 205] on select "Pending Sent Started Processing Pass Fail Caution Error N/A" at bounding box center [250, 209] width 168 height 25
click at [166, 197] on select "Pending Sent Started Processing Pass Fail Caution Error N/A" at bounding box center [250, 209] width 168 height 25
click at [220, 209] on select "Pending Sent Started Processing Pass Fail Caution Error N/A" at bounding box center [250, 209] width 168 height 25
select select "caution"
click at [166, 197] on select "Pending Sent Started Processing Pass Fail Caution Error N/A" at bounding box center [250, 209] width 168 height 25
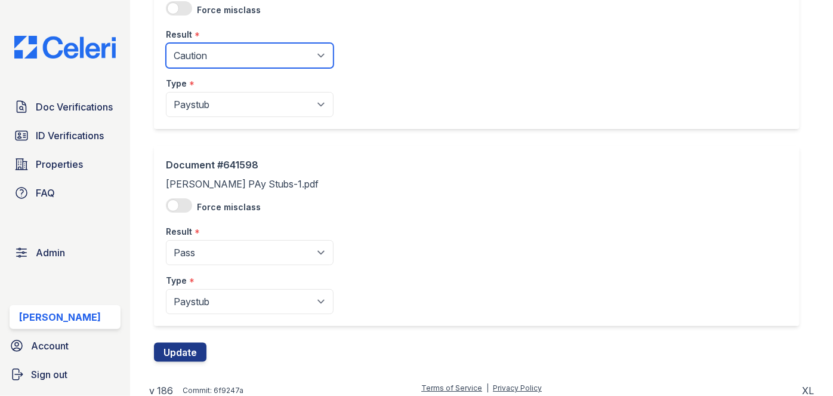
scroll to position [538, 0]
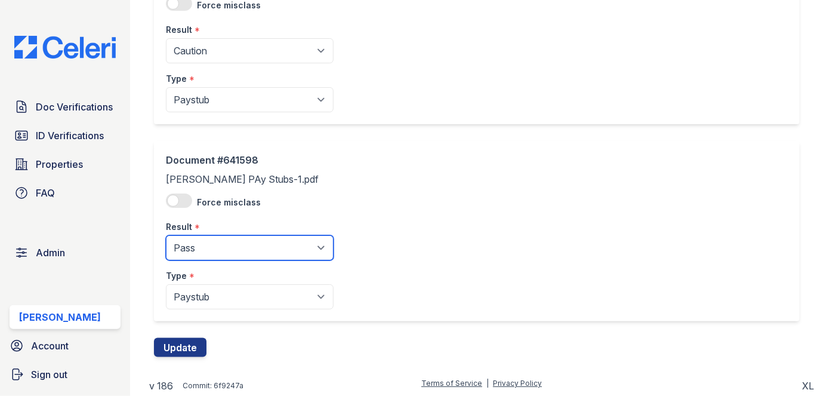
click at [217, 236] on select "Pending Sent Started Processing Pass Fail Caution Error N/A" at bounding box center [250, 247] width 168 height 25
drag, startPoint x: 209, startPoint y: 245, endPoint x: 209, endPoint y: 236, distance: 9.6
click at [209, 245] on select "Pending Sent Started Processing Pass Fail Caution Error N/A" at bounding box center [250, 247] width 168 height 25
select select "caution"
click at [166, 235] on select "Pending Sent Started Processing Pass Fail Caution Error N/A" at bounding box center [250, 247] width 168 height 25
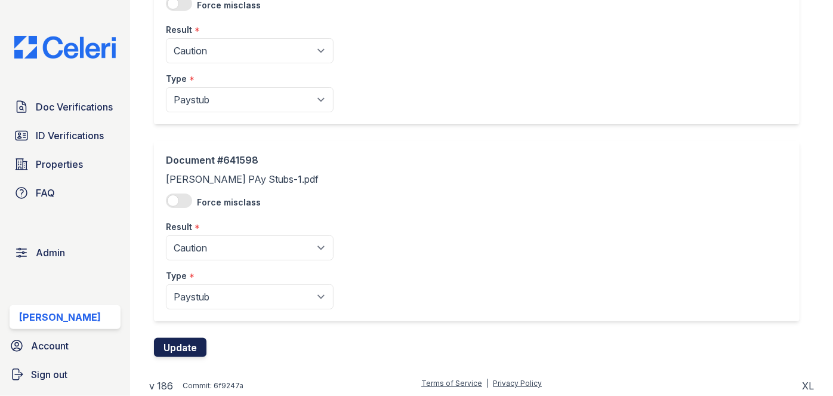
click at [192, 346] on button "Update" at bounding box center [180, 347] width 52 height 19
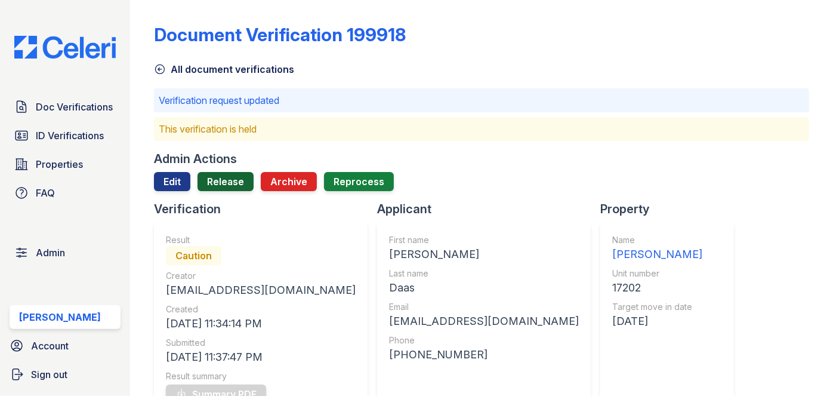
click at [225, 175] on link "Release" at bounding box center [225, 181] width 56 height 19
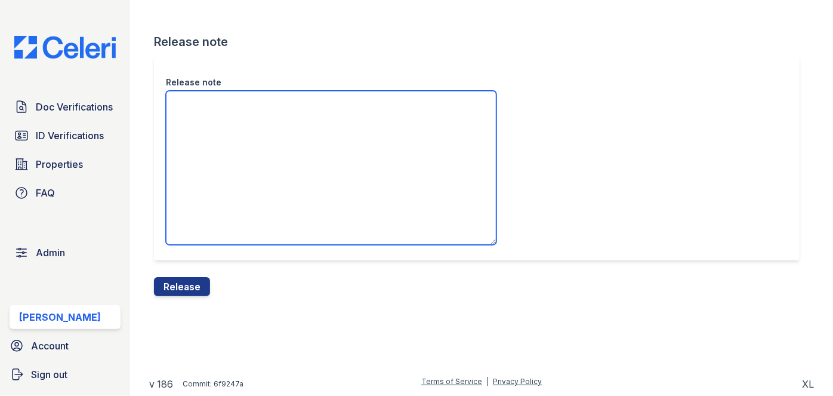
click at [225, 112] on textarea "Release note" at bounding box center [331, 168] width 330 height 154
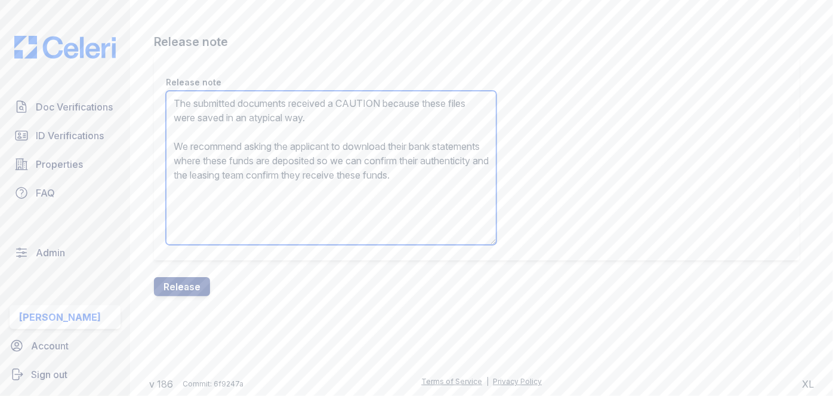
type textarea "The submitted documents received a CAUTION because these files were saved in an…"
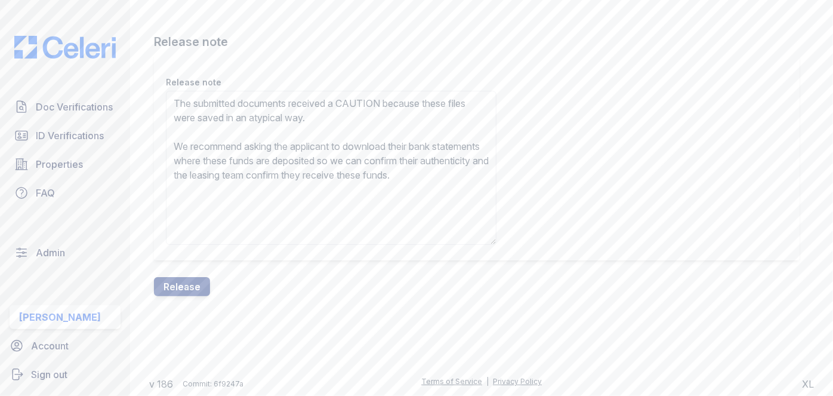
click at [192, 291] on button "Release" at bounding box center [182, 286] width 56 height 19
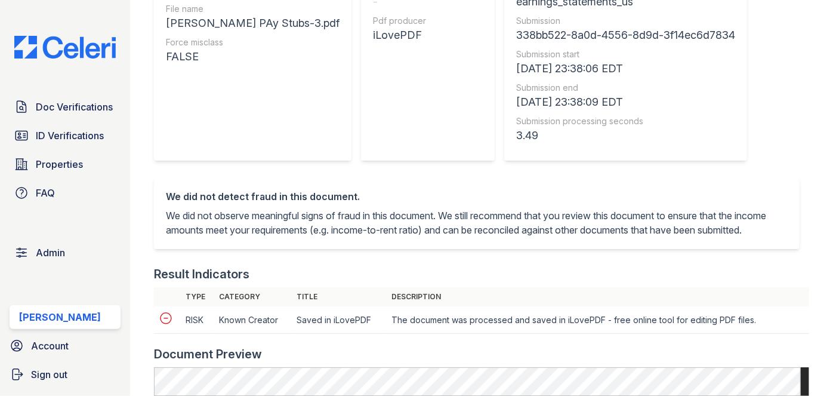
scroll to position [434, 0]
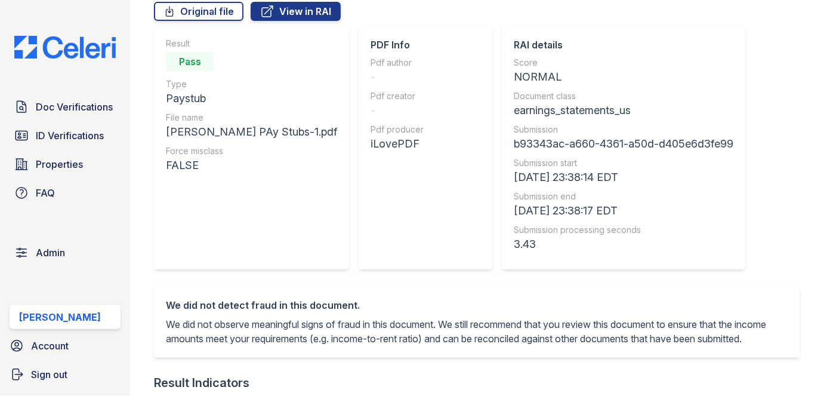
scroll to position [54, 0]
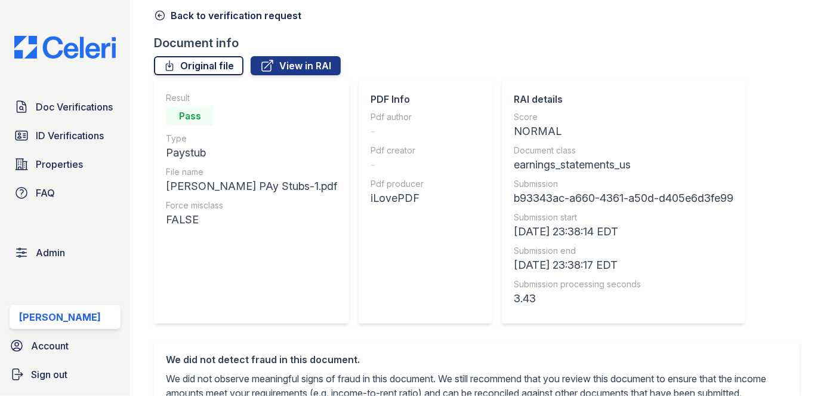
click at [209, 66] on link "Original file" at bounding box center [198, 65] width 89 height 19
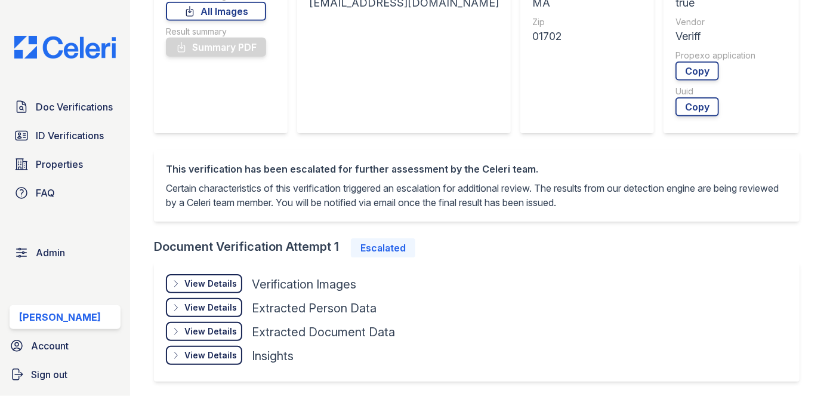
scroll to position [488, 0]
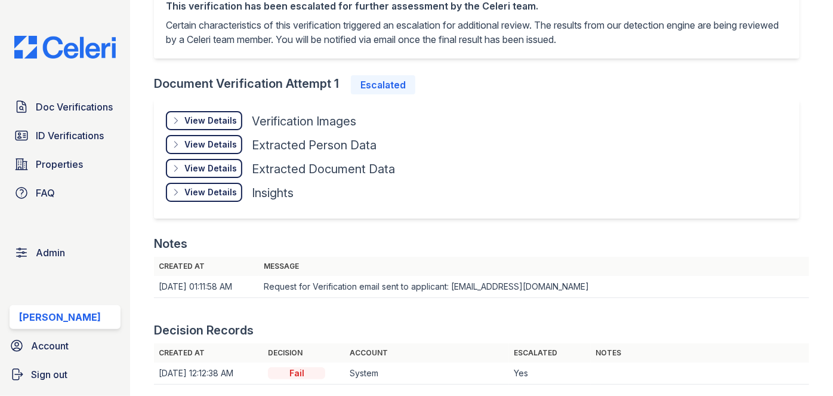
click at [216, 200] on div "View Details Details Hide Details Details Insights" at bounding box center [280, 195] width 229 height 24
click at [210, 193] on div "View Details" at bounding box center [210, 192] width 52 height 12
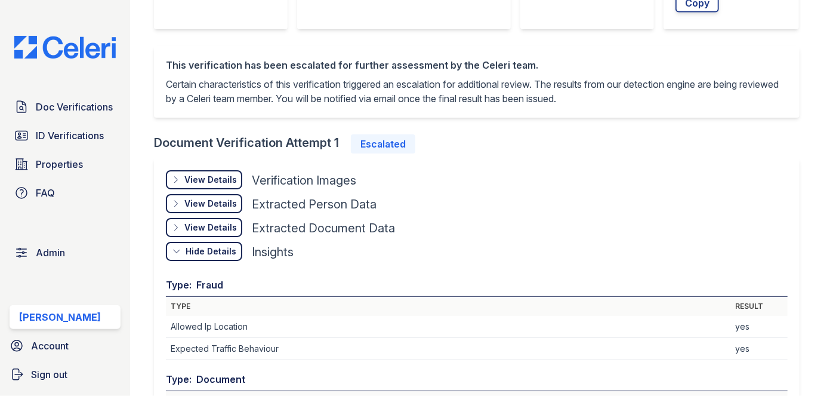
scroll to position [379, 0]
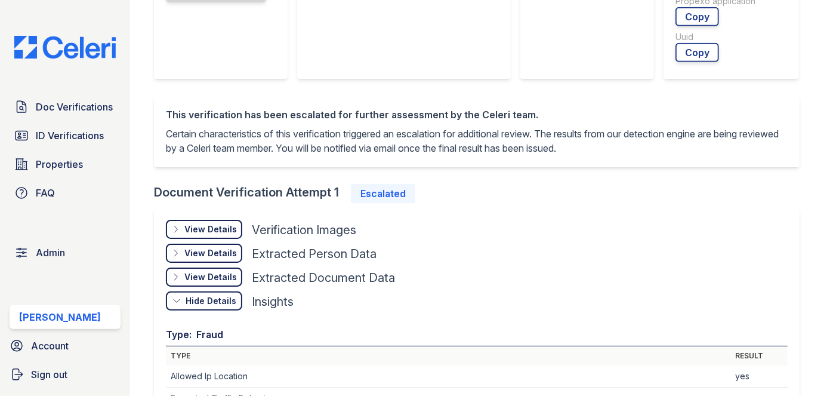
click at [228, 223] on div "View Details" at bounding box center [210, 229] width 52 height 12
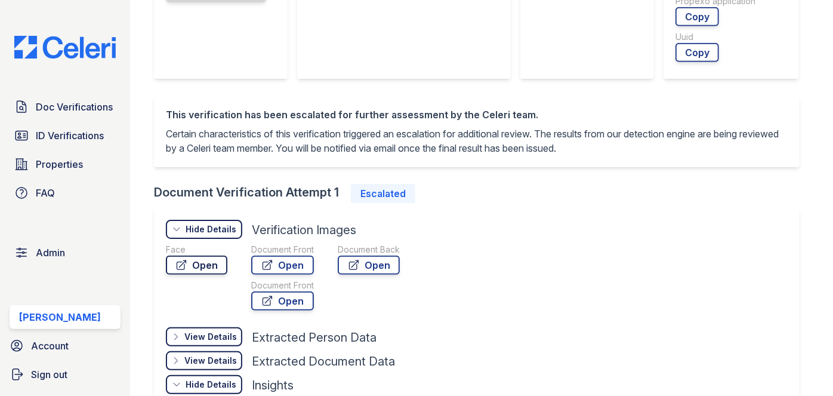
click at [221, 260] on link "Open" at bounding box center [196, 264] width 61 height 19
click at [297, 262] on link "Open" at bounding box center [282, 264] width 63 height 19
click at [301, 301] on link "Open" at bounding box center [282, 300] width 63 height 19
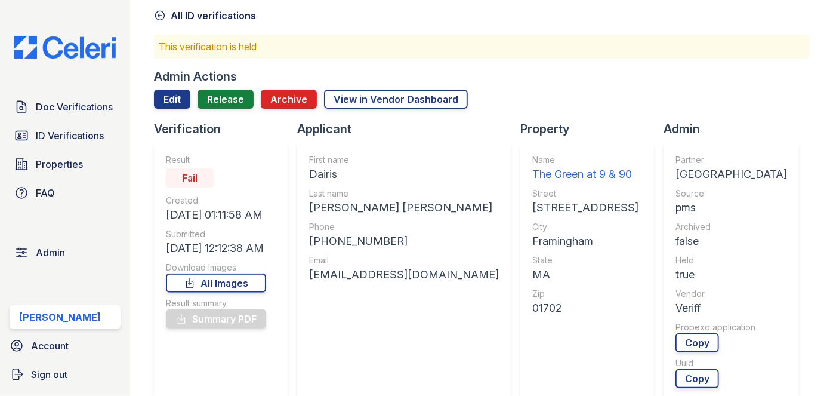
scroll to position [0, 0]
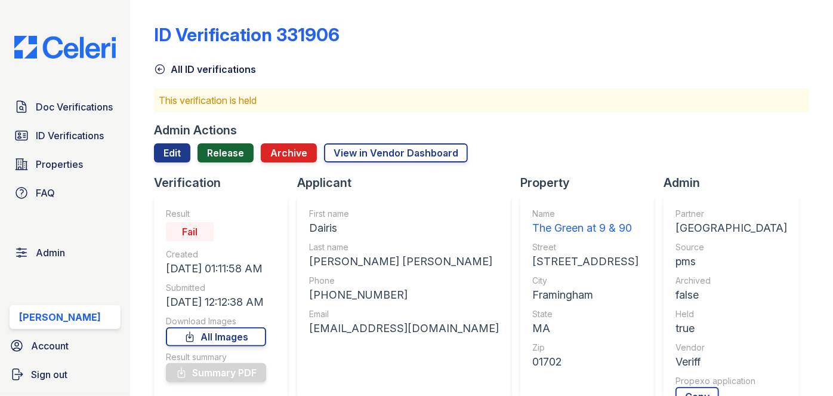
click at [242, 147] on link "Release" at bounding box center [225, 152] width 56 height 19
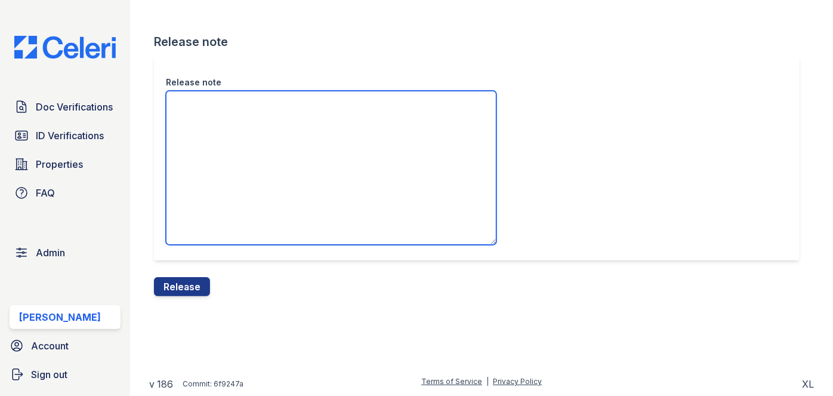
click at [227, 122] on textarea "Release note" at bounding box center [331, 168] width 330 height 154
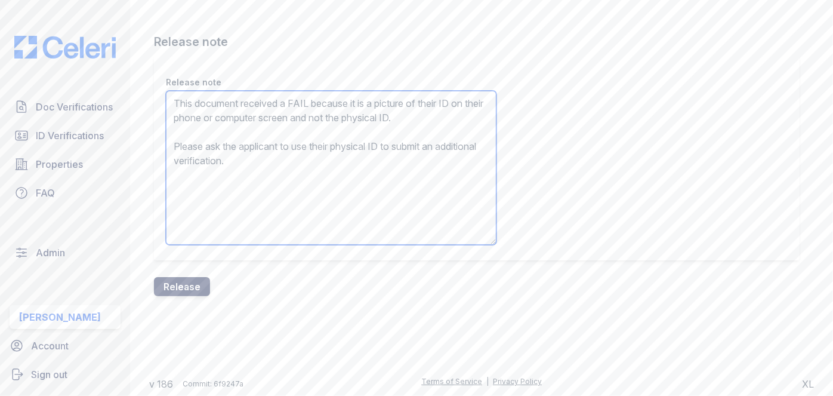
type textarea "This document received a FAIL because it is a picture of their ID on their phon…"
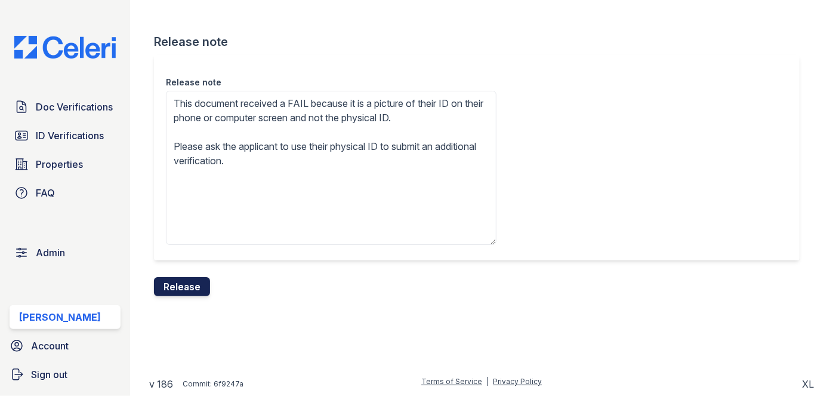
click at [197, 288] on button "Release" at bounding box center [182, 286] width 56 height 19
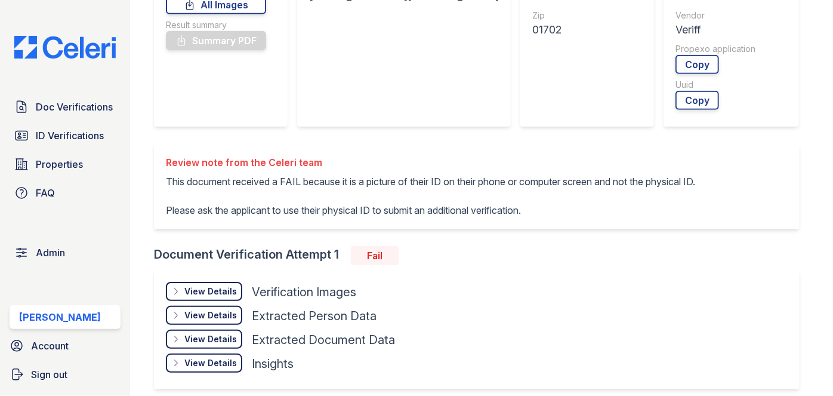
scroll to position [379, 0]
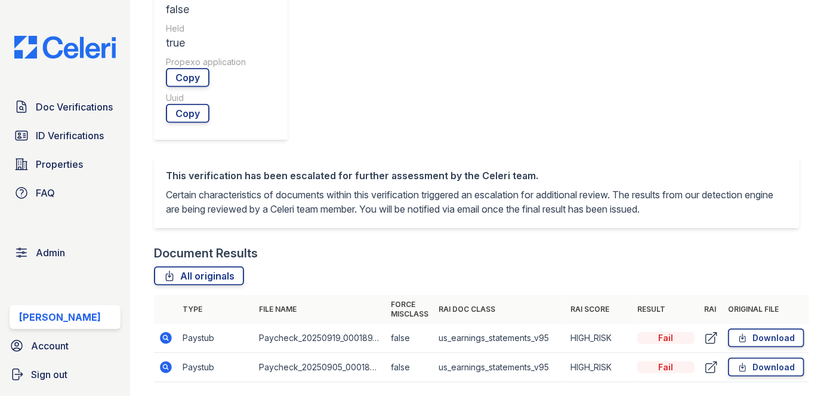
scroll to position [542, 0]
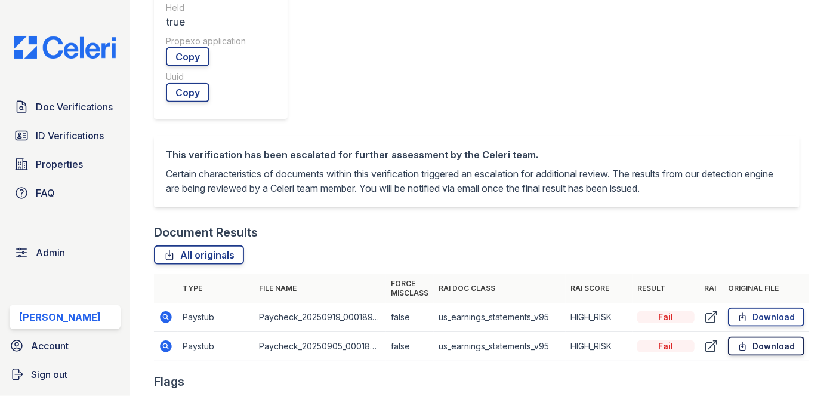
click at [742, 336] on link "Download" at bounding box center [766, 345] width 76 height 19
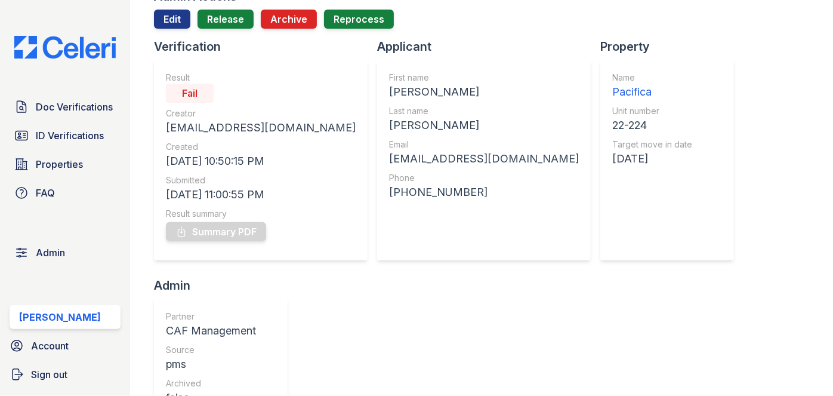
scroll to position [54, 0]
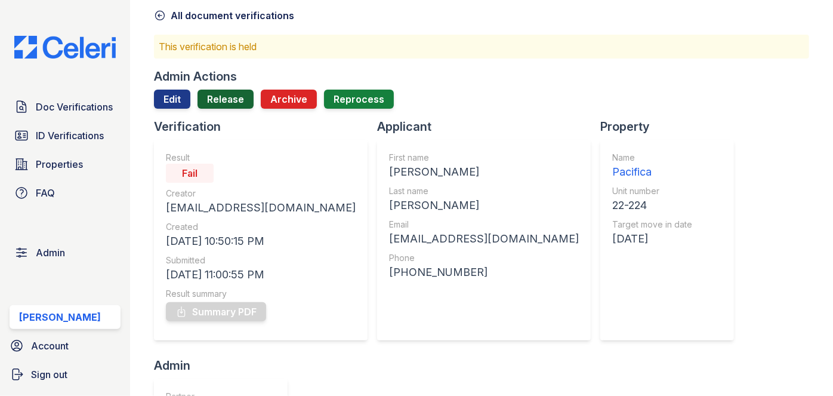
click at [230, 97] on link "Release" at bounding box center [225, 98] width 56 height 19
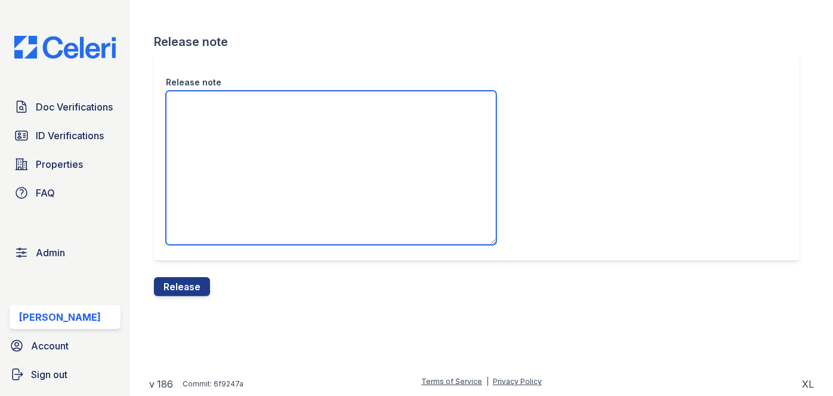
click at [234, 162] on textarea "Release note" at bounding box center [331, 168] width 330 height 154
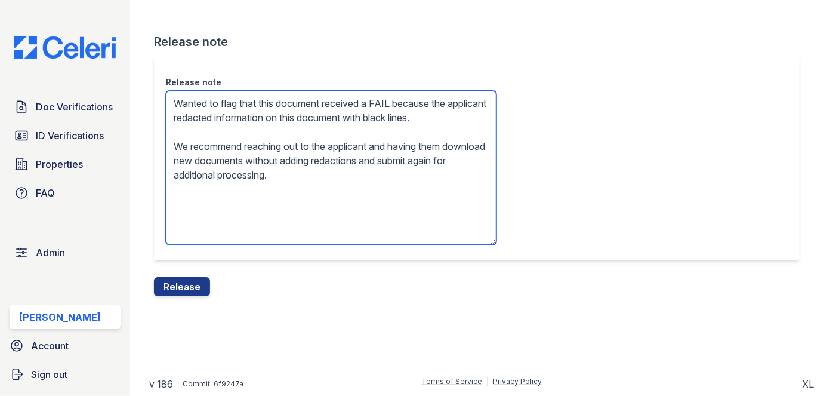
drag, startPoint x: 220, startPoint y: 134, endPoint x: 174, endPoint y: 126, distance: 45.9
click at [174, 126] on textarea "Wanted to flag that this document received a FAIL because the applicant redacte…" at bounding box center [331, 168] width 330 height 154
type textarea "Wanted to flag that this document received a FAIL because the applicant redacte…"
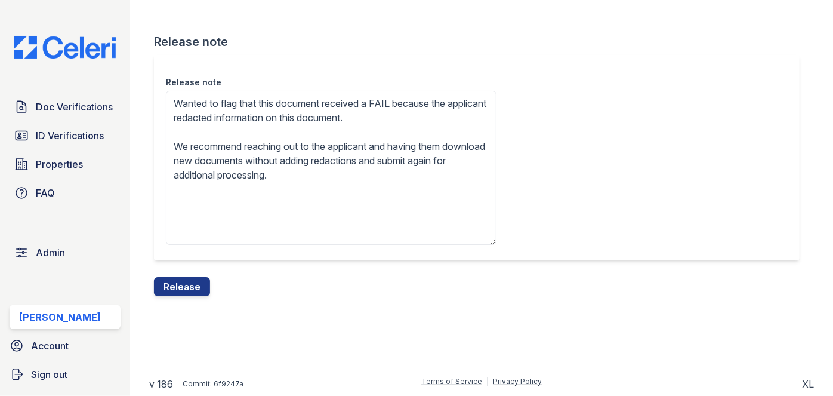
click at [191, 298] on div "Release note Release note Wanted to flag that this document received a FAIL bec…" at bounding box center [481, 157] width 665 height 315
click at [194, 283] on button "Release" at bounding box center [182, 286] width 56 height 19
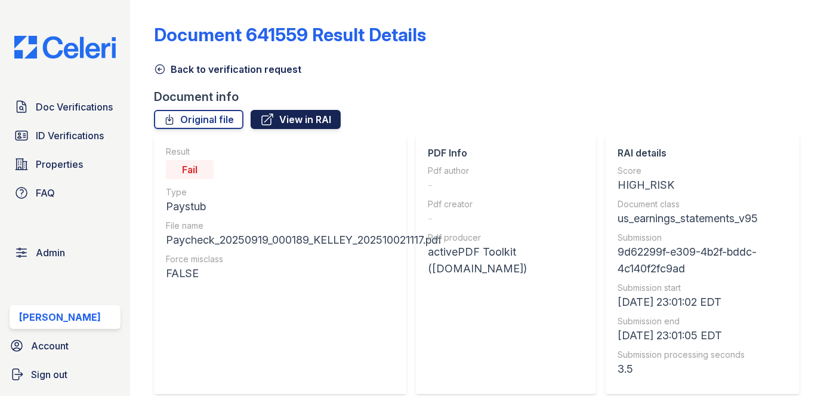
click at [280, 115] on link "View in RAI" at bounding box center [296, 119] width 90 height 19
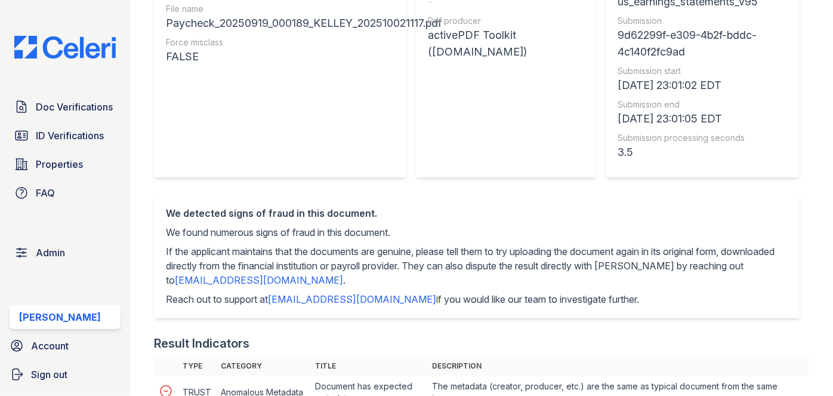
scroll to position [54, 0]
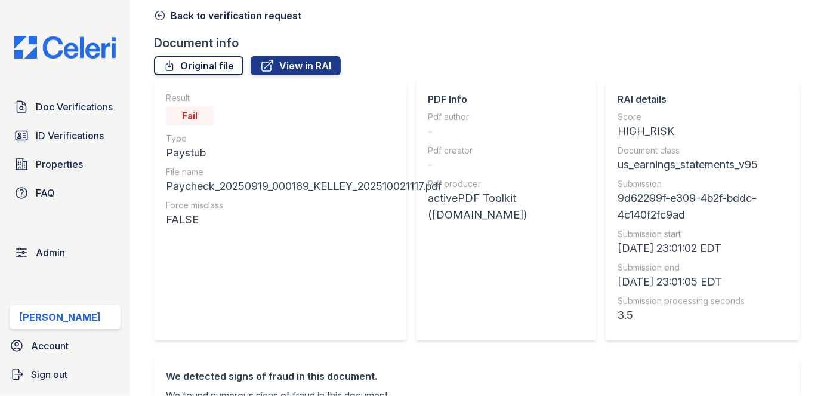
click at [228, 64] on link "Original file" at bounding box center [198, 65] width 89 height 19
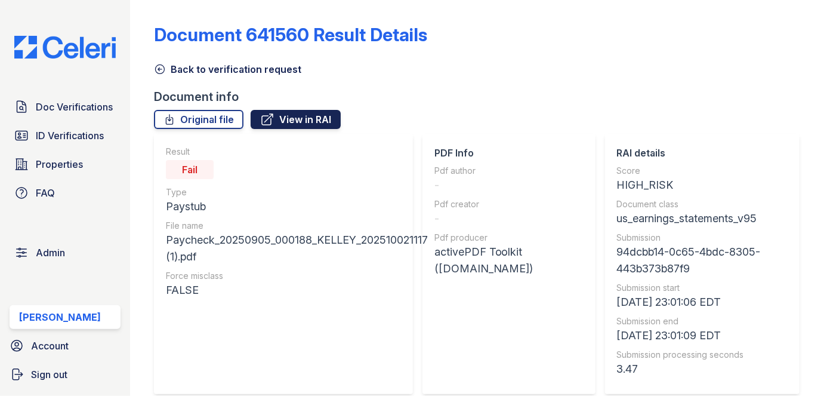
click at [325, 124] on link "View in RAI" at bounding box center [296, 119] width 90 height 19
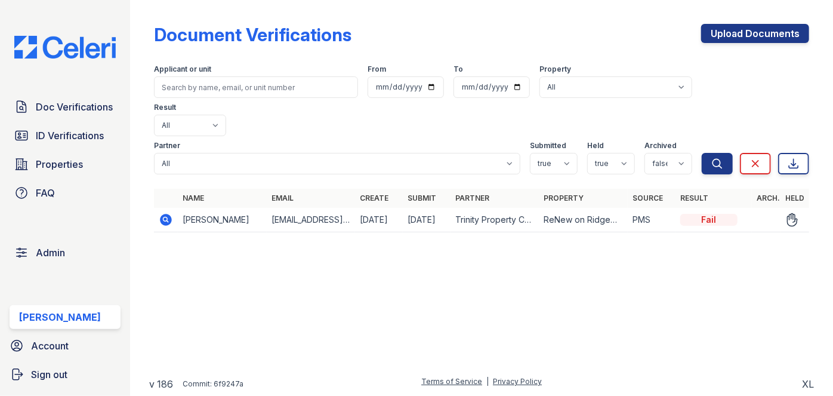
click at [170, 214] on icon at bounding box center [166, 220] width 12 height 12
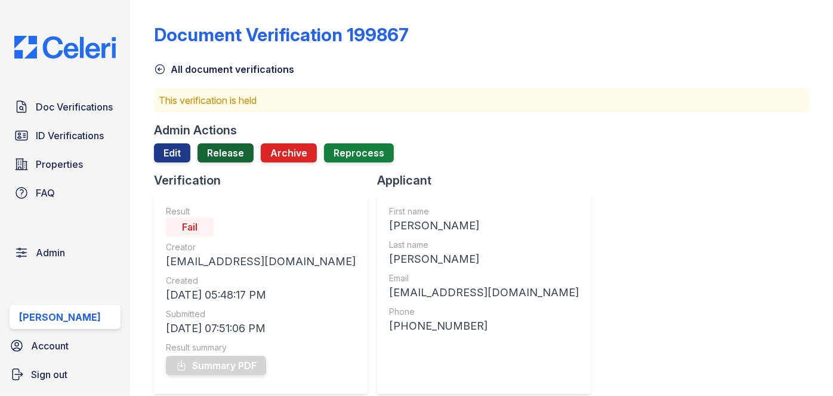
click at [237, 147] on link "Release" at bounding box center [225, 152] width 56 height 19
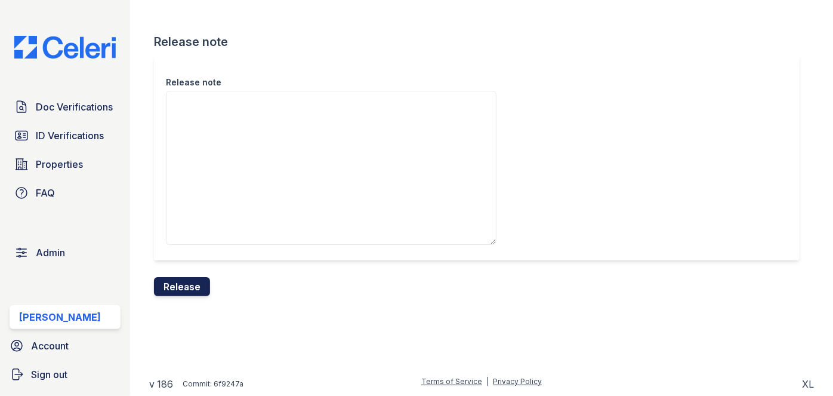
click at [193, 282] on button "Release" at bounding box center [182, 286] width 56 height 19
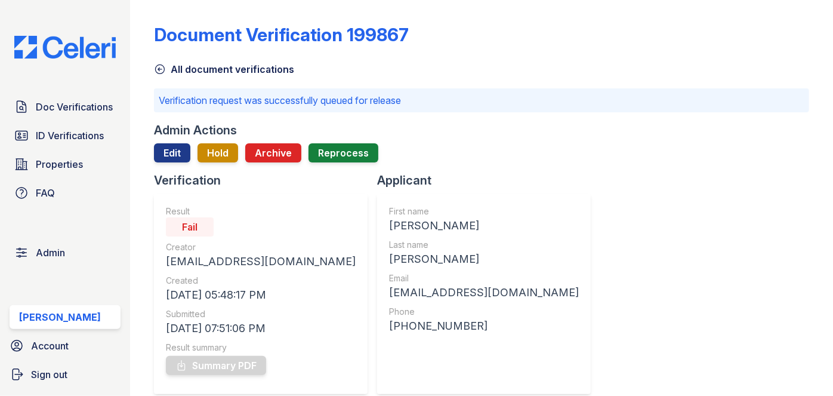
drag, startPoint x: 411, startPoint y: 33, endPoint x: 342, endPoint y: 32, distance: 68.6
click at [342, 32] on div "Document Verification 199867" at bounding box center [481, 39] width 655 height 31
copy div "199867"
click at [89, 138] on span "ID Verifications" at bounding box center [70, 135] width 68 height 14
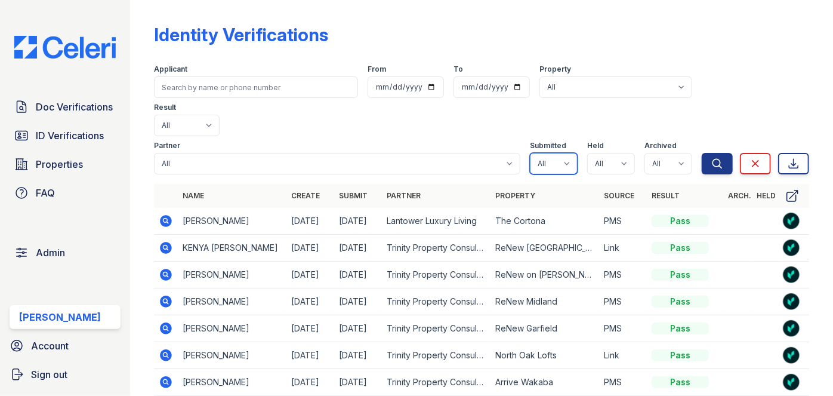
click at [548, 153] on select "All true false" at bounding box center [554, 163] width 48 height 21
select select "true"
click at [530, 153] on select "All true false" at bounding box center [554, 163] width 48 height 21
click at [609, 153] on select "All true false" at bounding box center [611, 163] width 48 height 21
select select "true"
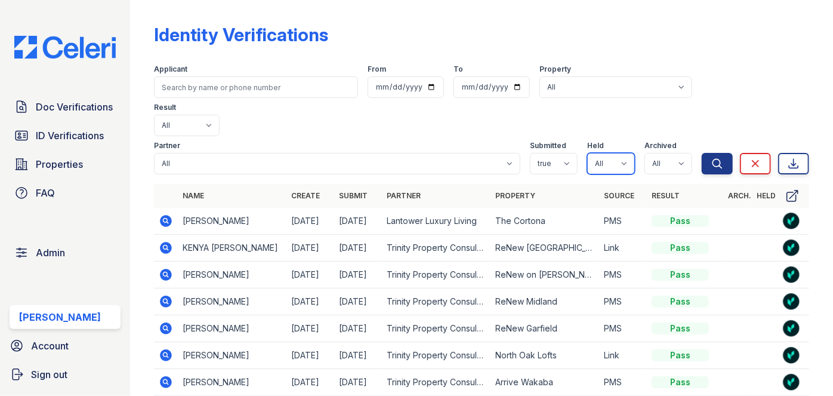
click at [587, 153] on select "All true false" at bounding box center [611, 163] width 48 height 21
click at [658, 153] on select "All true false" at bounding box center [668, 163] width 48 height 21
select select "false"
click at [644, 153] on select "All true false" at bounding box center [668, 163] width 48 height 21
click at [711, 157] on icon "submit" at bounding box center [717, 163] width 12 height 12
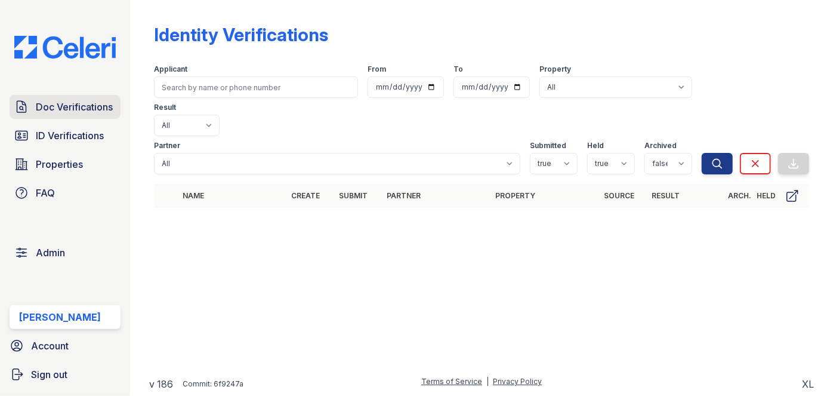
click at [74, 105] on span "Doc Verifications" at bounding box center [74, 107] width 77 height 14
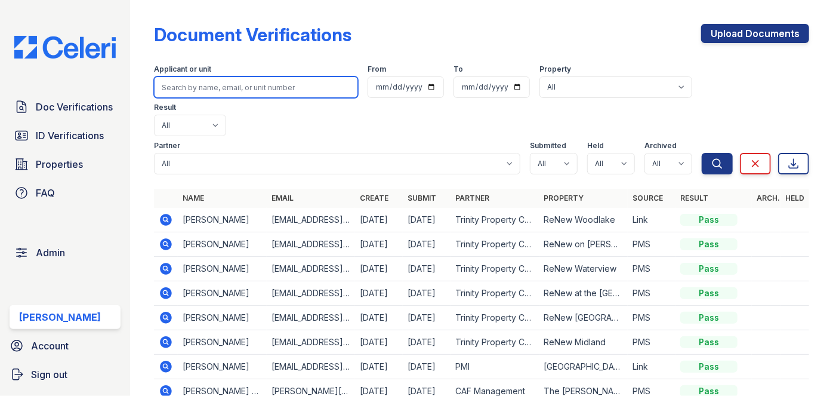
click at [163, 88] on input "search" at bounding box center [256, 86] width 204 height 21
paste input "Kelleycarroll721@gmail.com"
type input "Kelleycarroll721@gmail.com"
click at [702, 153] on button "Search" at bounding box center [717, 163] width 31 height 21
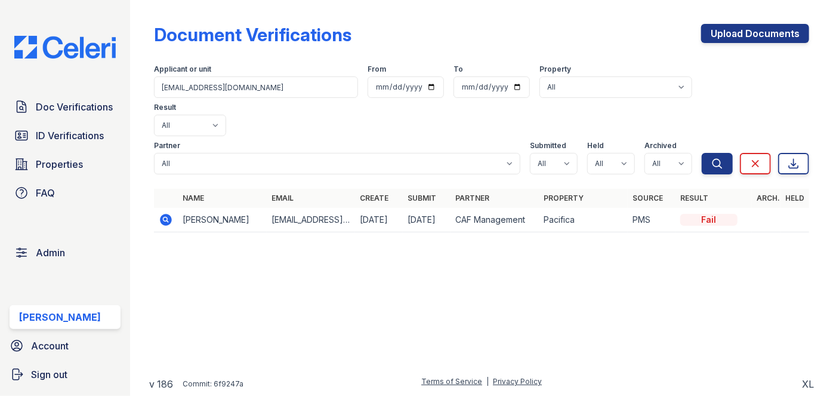
click at [165, 217] on icon at bounding box center [165, 218] width 3 height 3
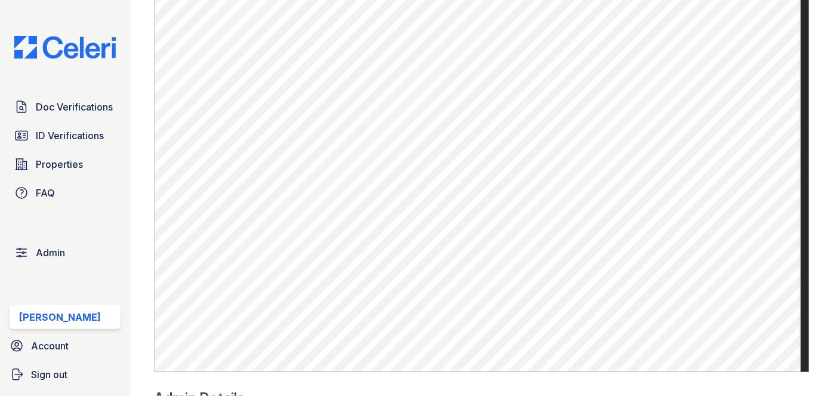
scroll to position [867, 0]
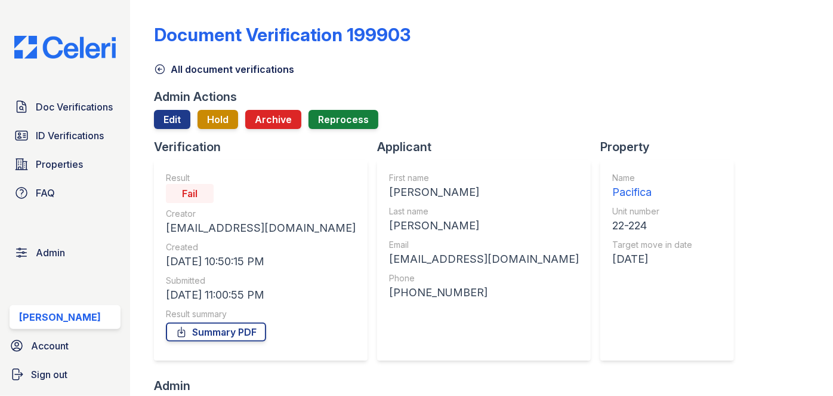
click at [612, 190] on div "Pacifica" at bounding box center [652, 192] width 80 height 17
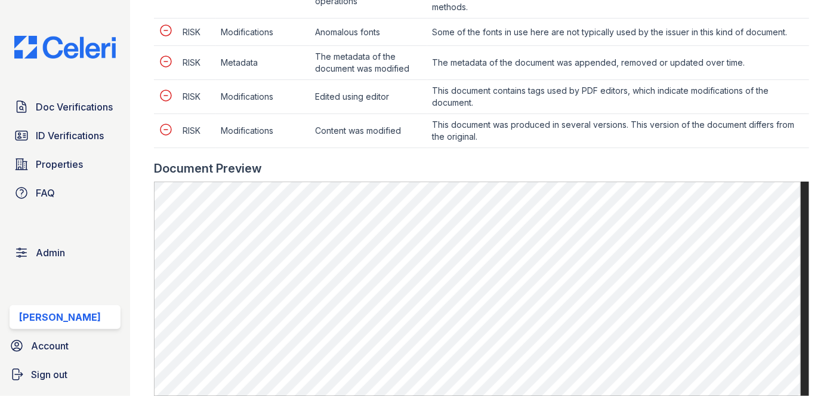
scroll to position [867, 0]
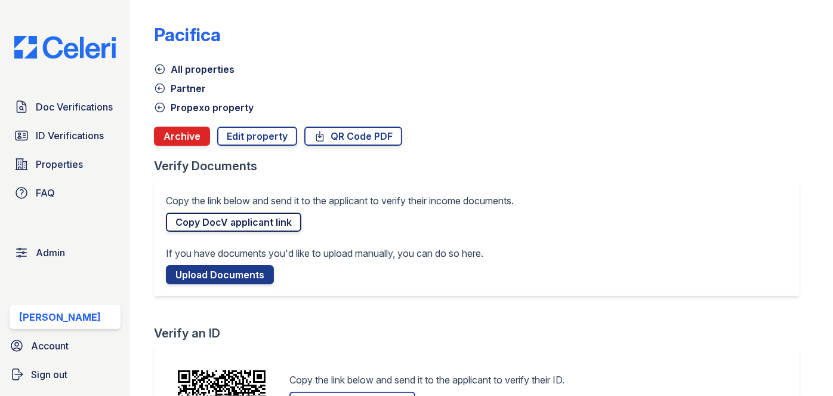
click at [217, 220] on link "Copy DocV applicant link" at bounding box center [233, 221] width 135 height 19
click at [62, 115] on link "Doc Verifications" at bounding box center [65, 107] width 111 height 24
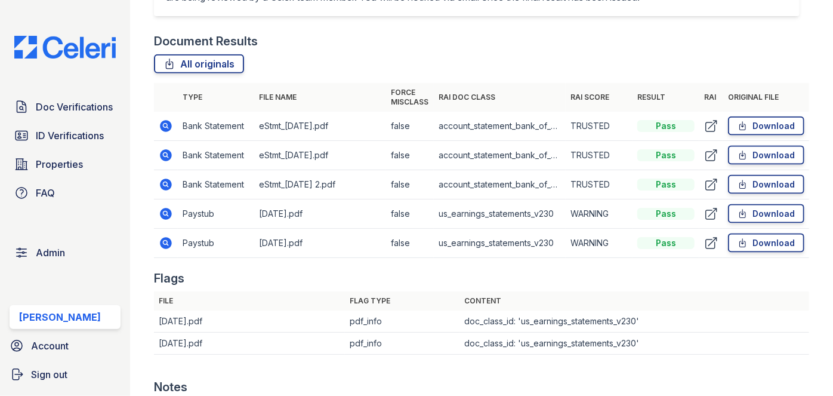
scroll to position [759, 0]
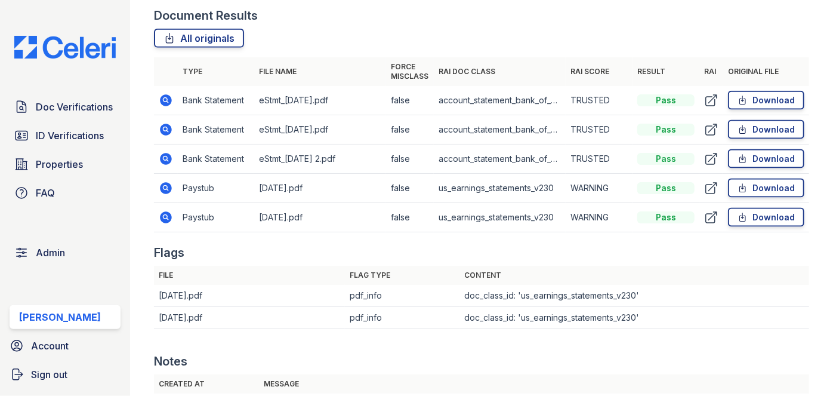
click at [193, 203] on td "Paystub" at bounding box center [216, 217] width 76 height 29
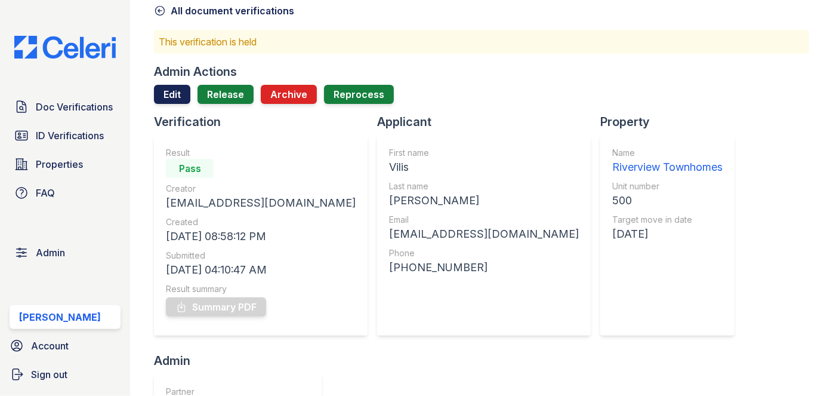
scroll to position [54, 0]
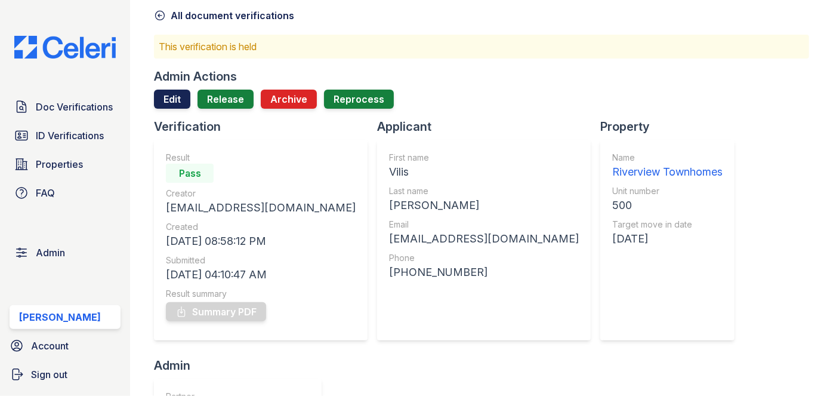
click at [163, 95] on link "Edit" at bounding box center [172, 98] width 36 height 19
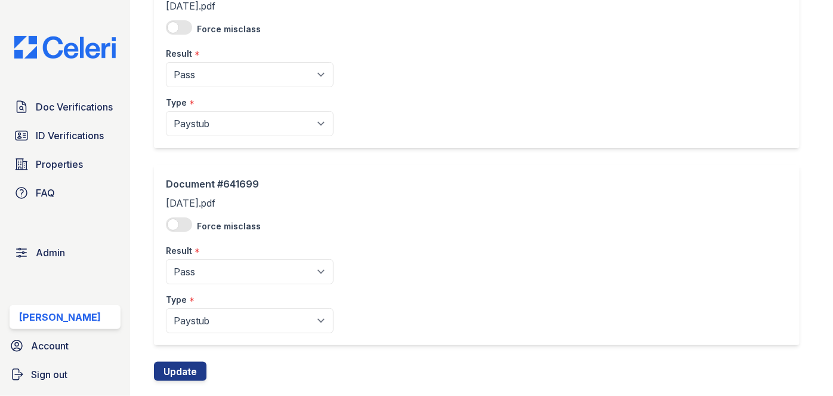
scroll to position [735, 0]
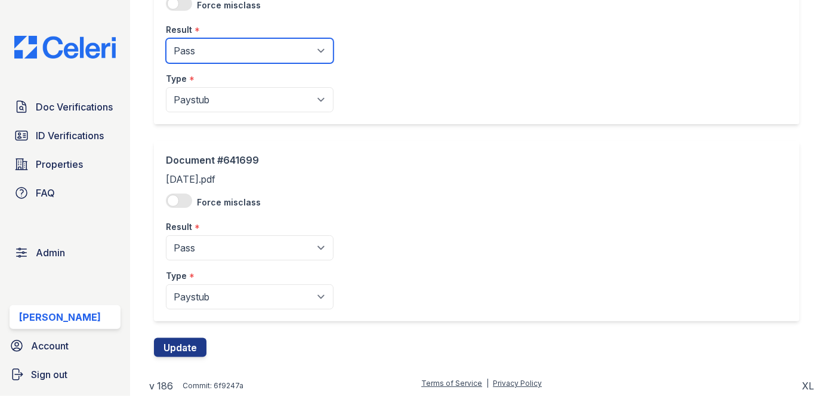
click at [200, 43] on select "Pending Sent Started Processing Pass Fail Caution Error N/A" at bounding box center [250, 50] width 168 height 25
select select "fail"
click at [166, 38] on select "Pending Sent Started Processing Pass Fail Caution Error N/A" at bounding box center [250, 50] width 168 height 25
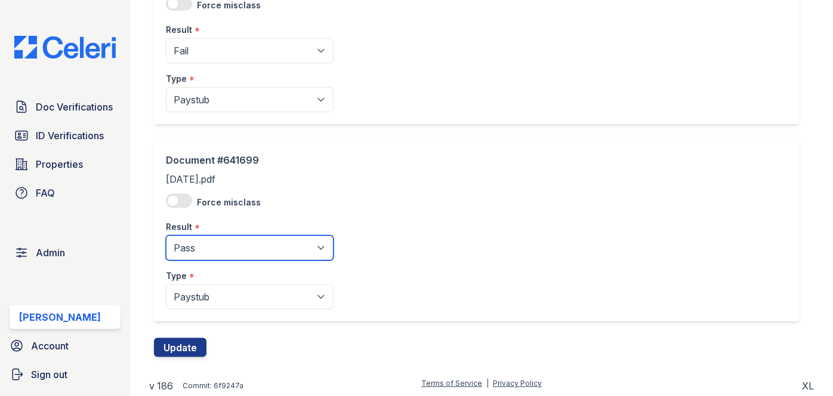
drag, startPoint x: 197, startPoint y: 247, endPoint x: 196, endPoint y: 240, distance: 6.7
click at [197, 247] on select "Pending Sent Started Processing Pass Fail Caution Error N/A" at bounding box center [250, 247] width 168 height 25
select select "fail"
click at [166, 235] on select "Pending Sent Started Processing Pass Fail Caution Error N/A" at bounding box center [250, 247] width 168 height 25
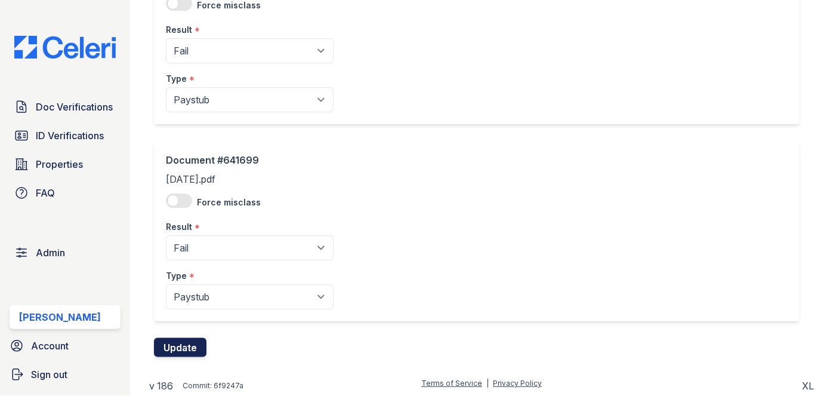
click at [197, 338] on button "Update" at bounding box center [180, 347] width 52 height 19
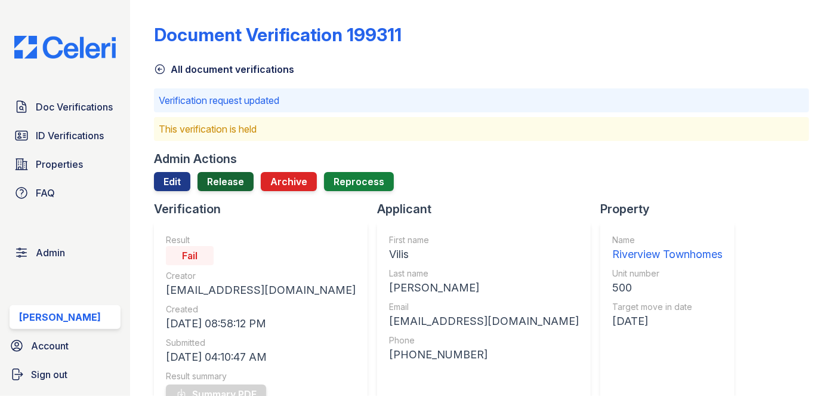
click at [230, 181] on link "Release" at bounding box center [225, 181] width 56 height 19
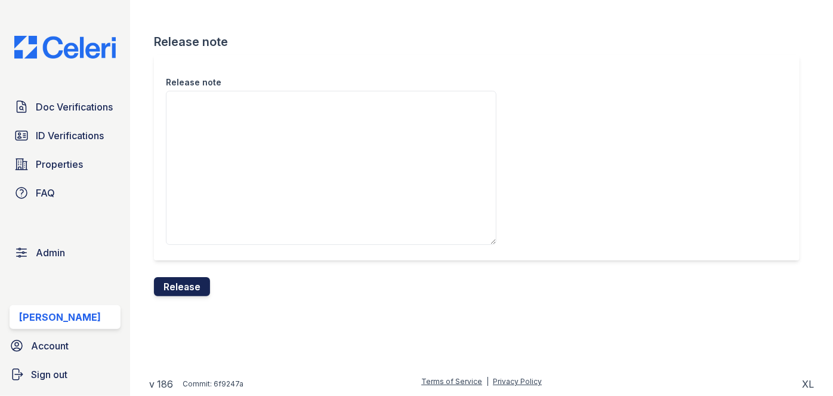
click at [195, 286] on button "Release" at bounding box center [182, 286] width 56 height 19
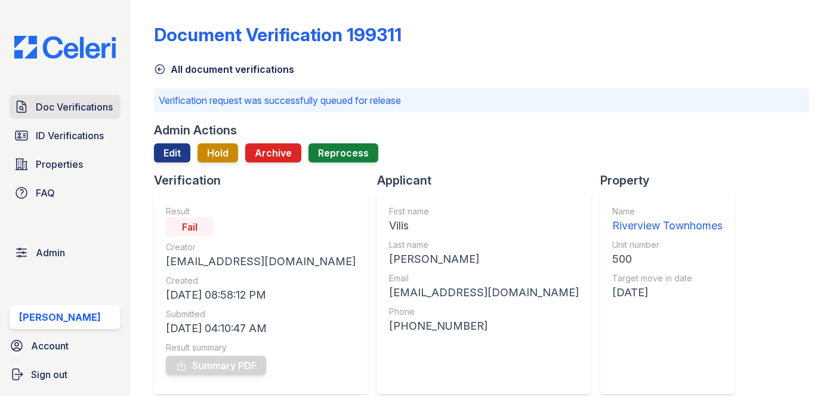
click at [46, 112] on span "Doc Verifications" at bounding box center [74, 107] width 77 height 14
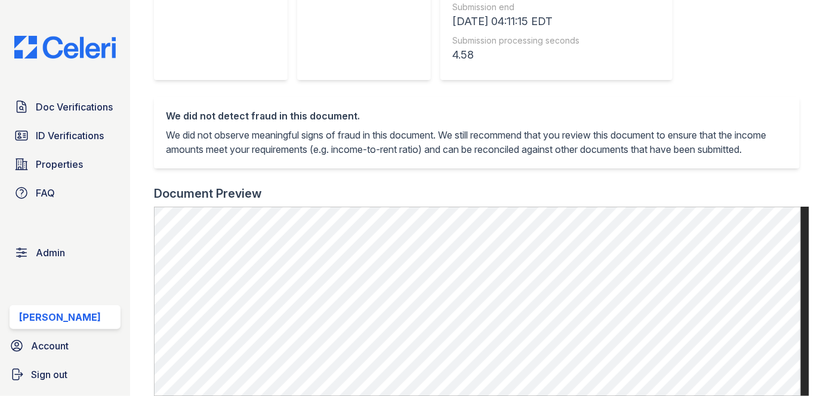
scroll to position [271, 0]
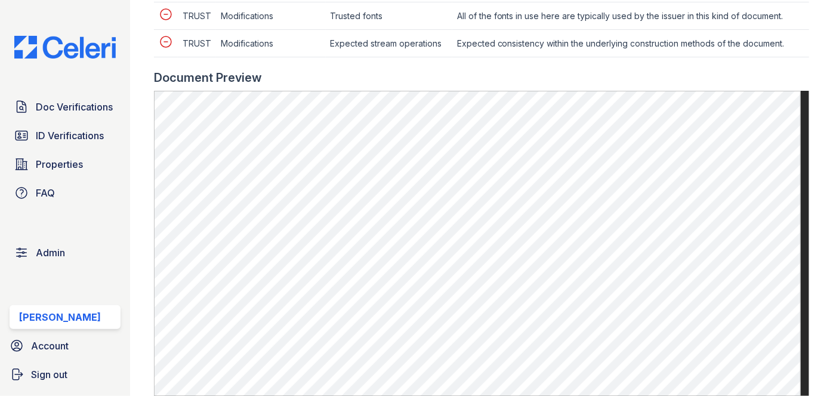
scroll to position [650, 0]
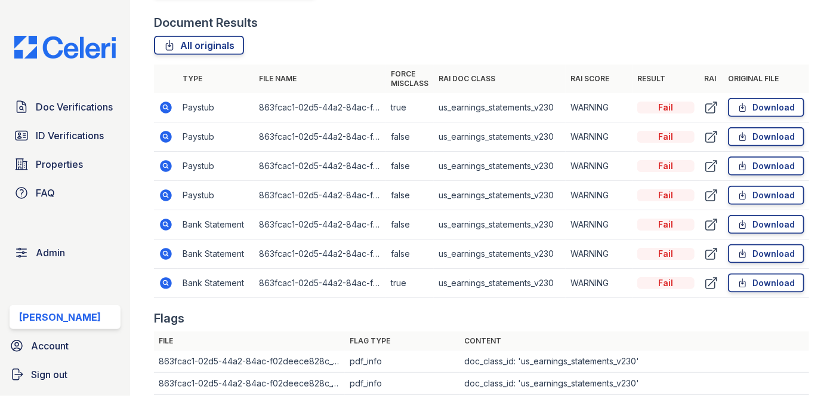
scroll to position [705, 0]
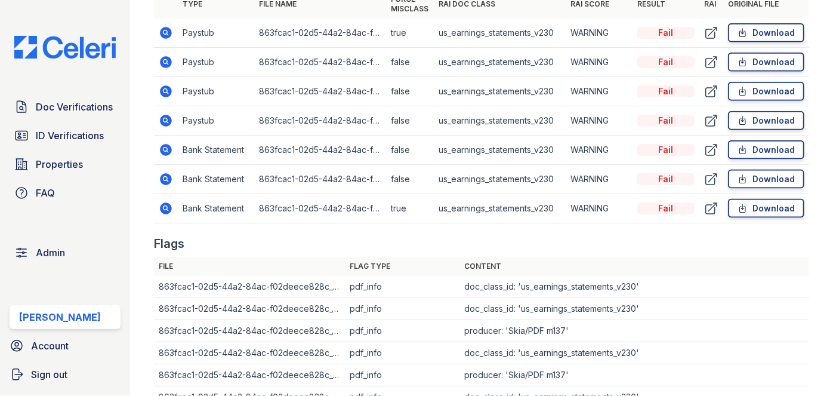
click at [169, 60] on icon at bounding box center [166, 62] width 12 height 12
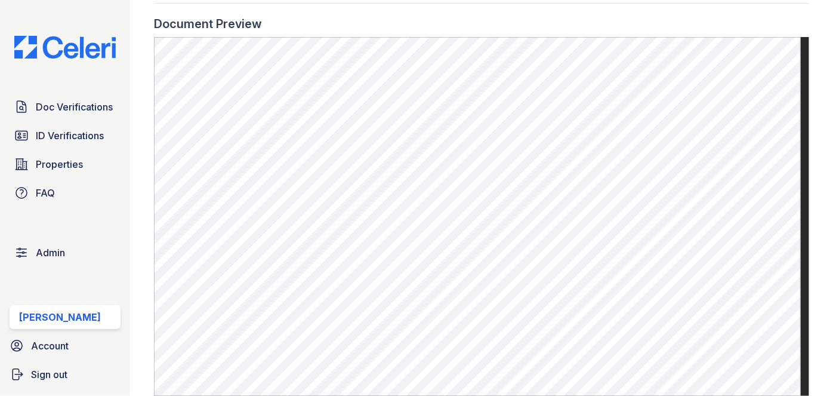
scroll to position [705, 0]
